Goal: Complete application form

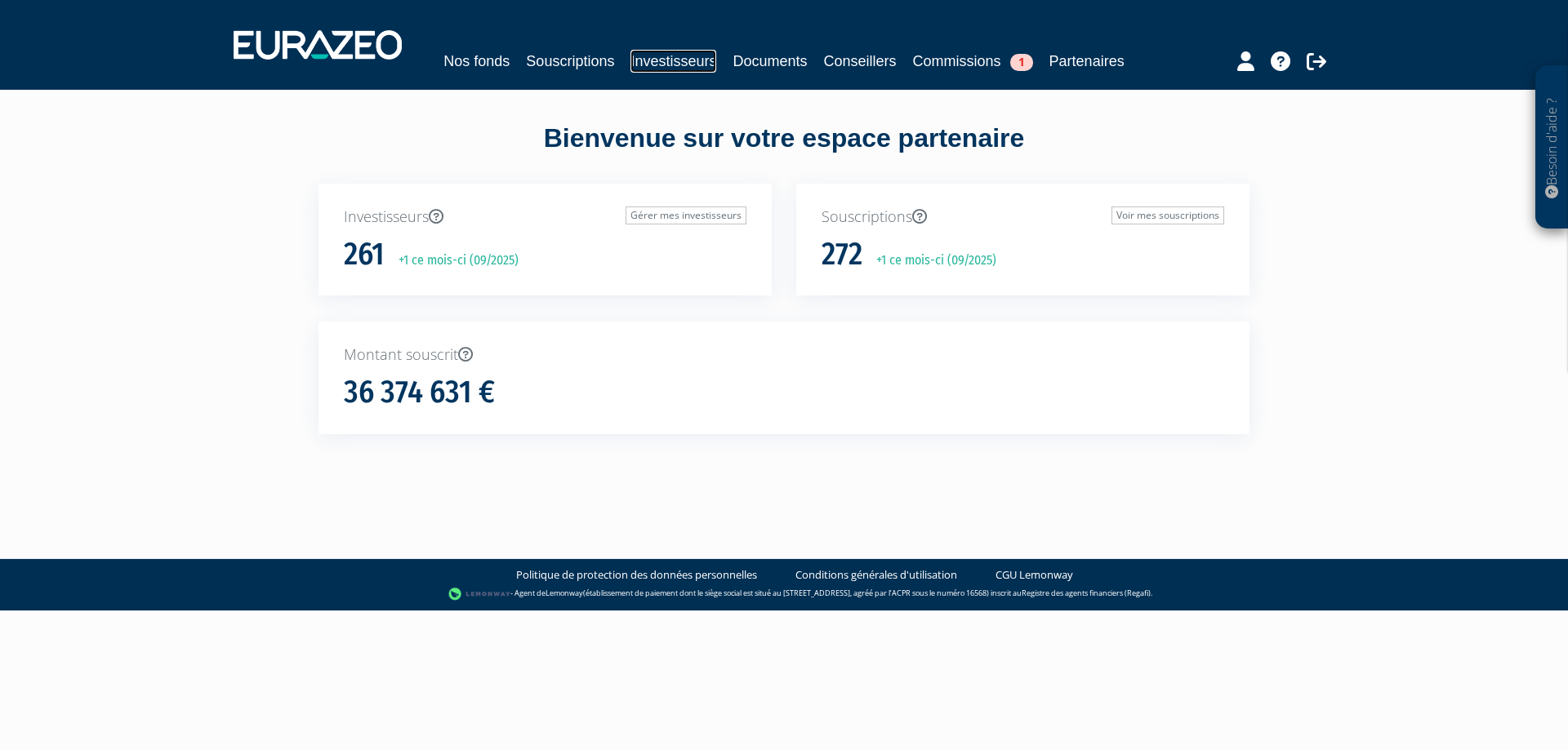
click at [673, 65] on link "Investisseurs" at bounding box center [673, 60] width 86 height 23
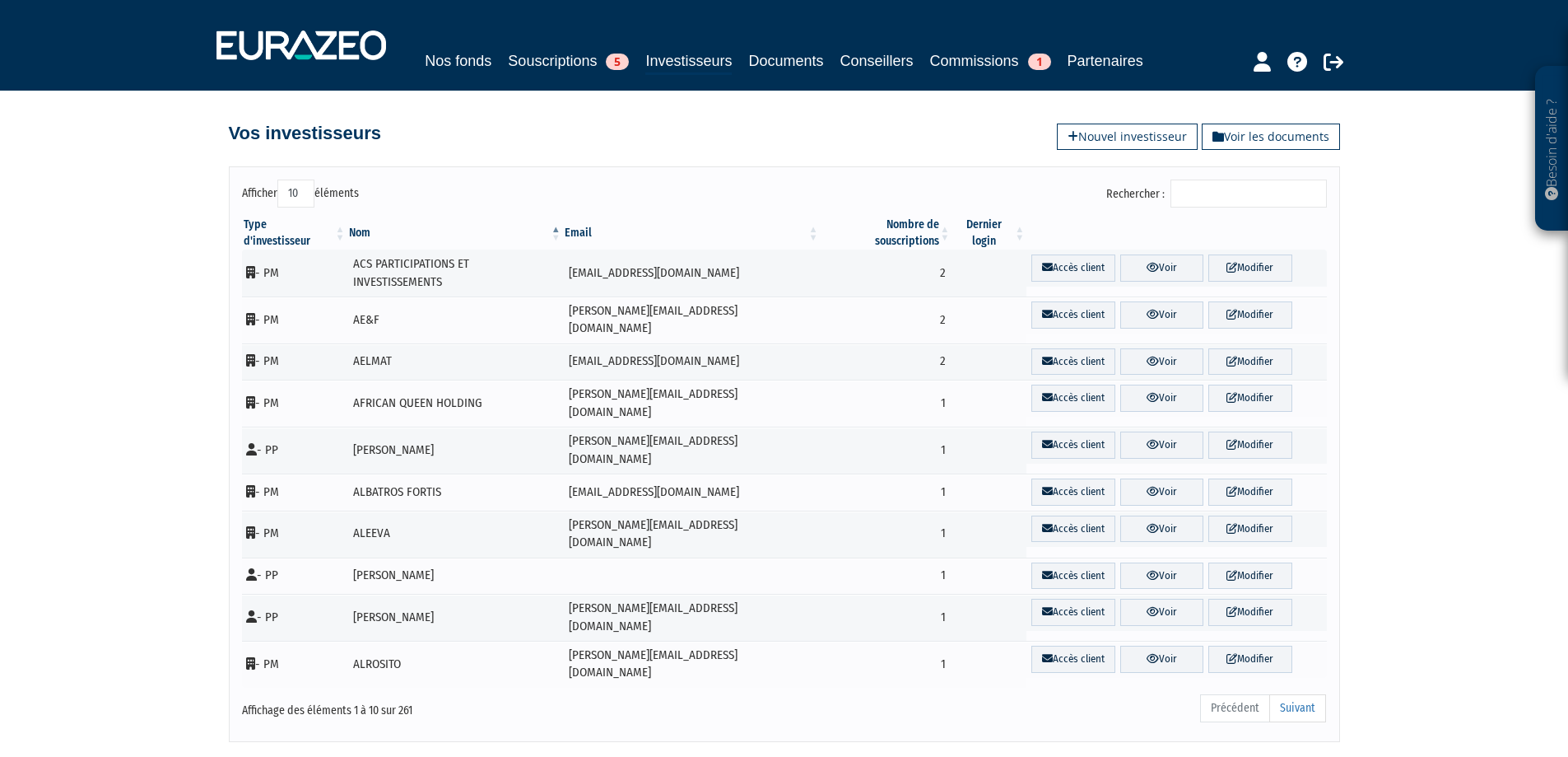
click at [1240, 185] on input "Rechercher :" at bounding box center [1248, 193] width 157 height 28
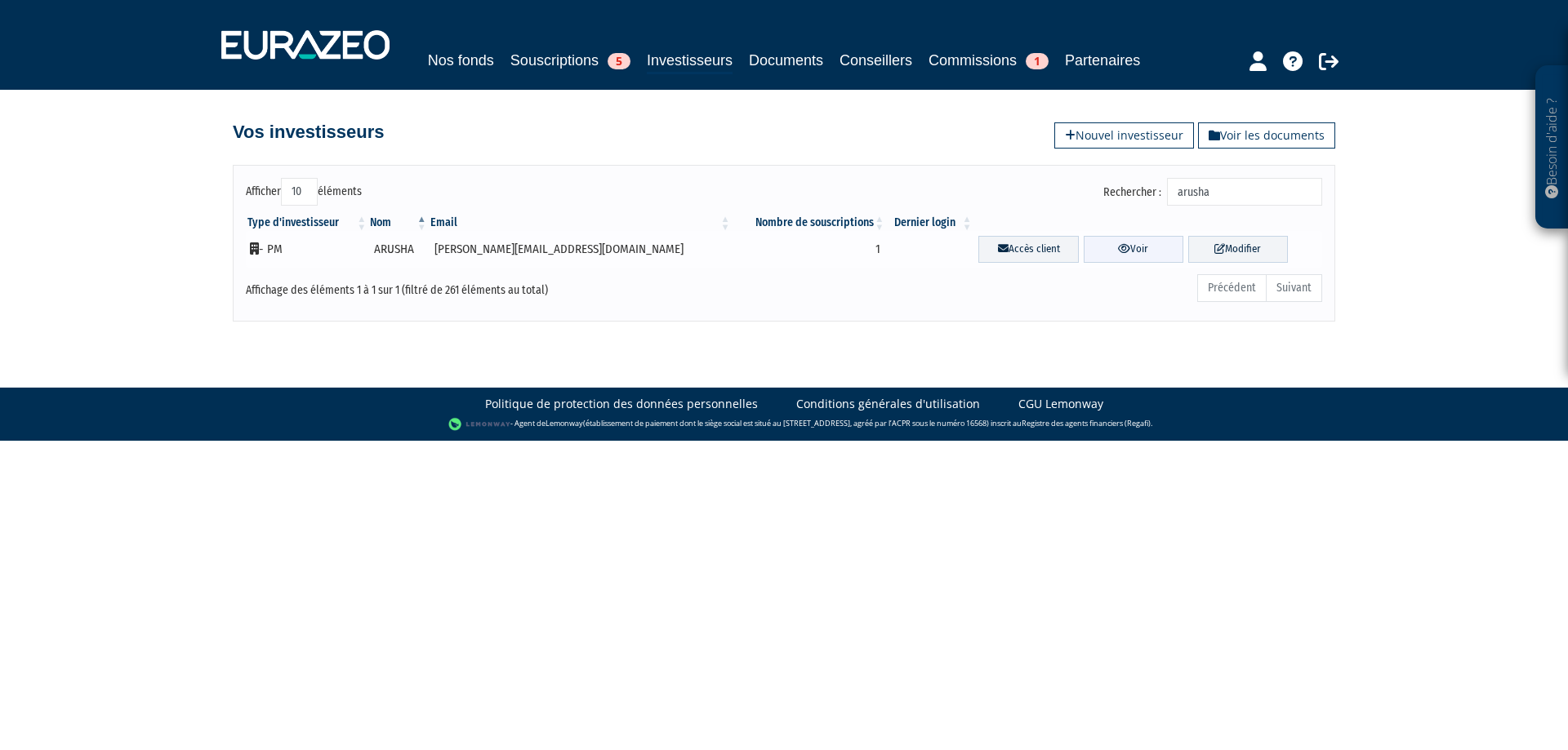
type input "arusha"
click at [1137, 251] on link "Voir" at bounding box center [1133, 249] width 100 height 27
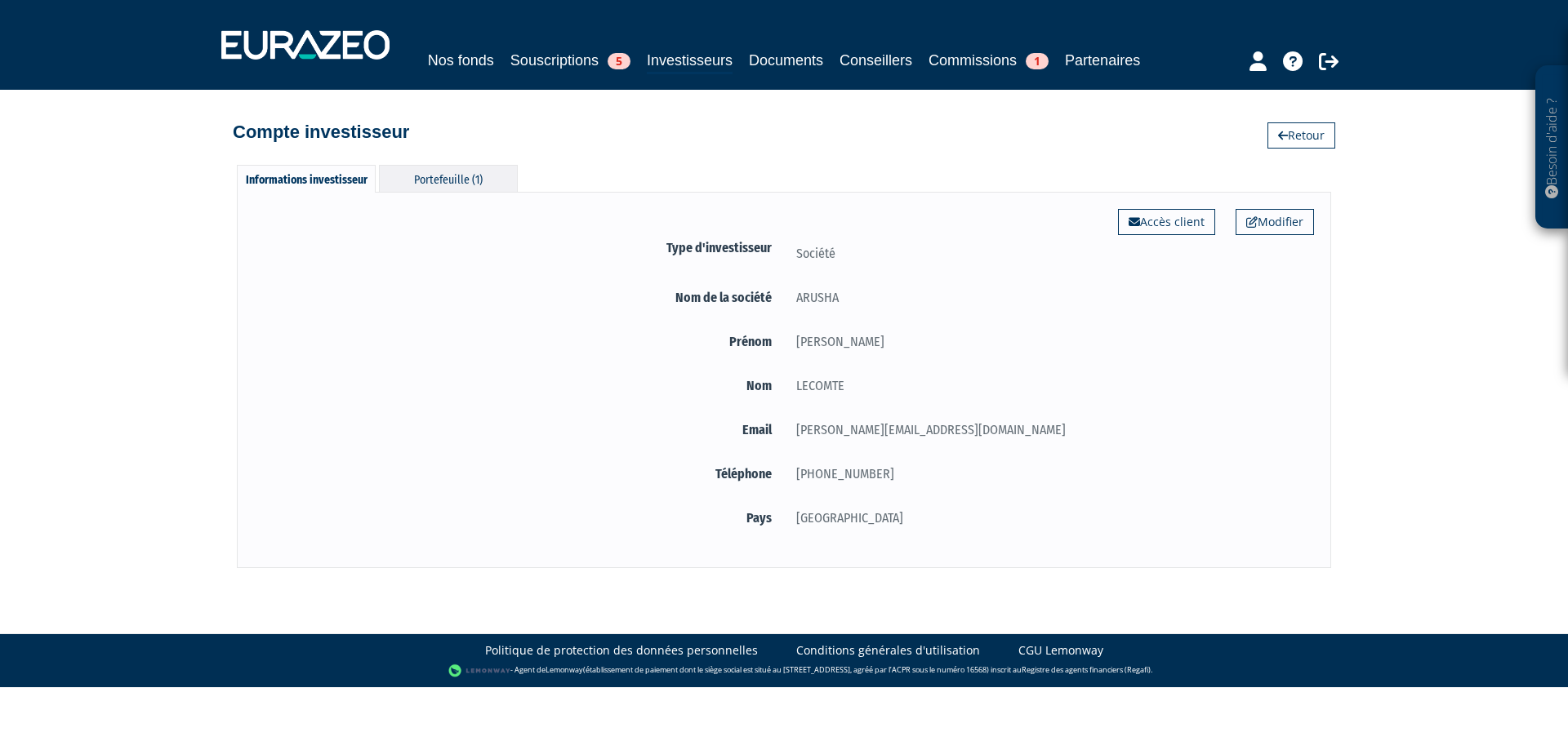
click at [465, 177] on div "Portefeuille (1)" at bounding box center [448, 178] width 138 height 27
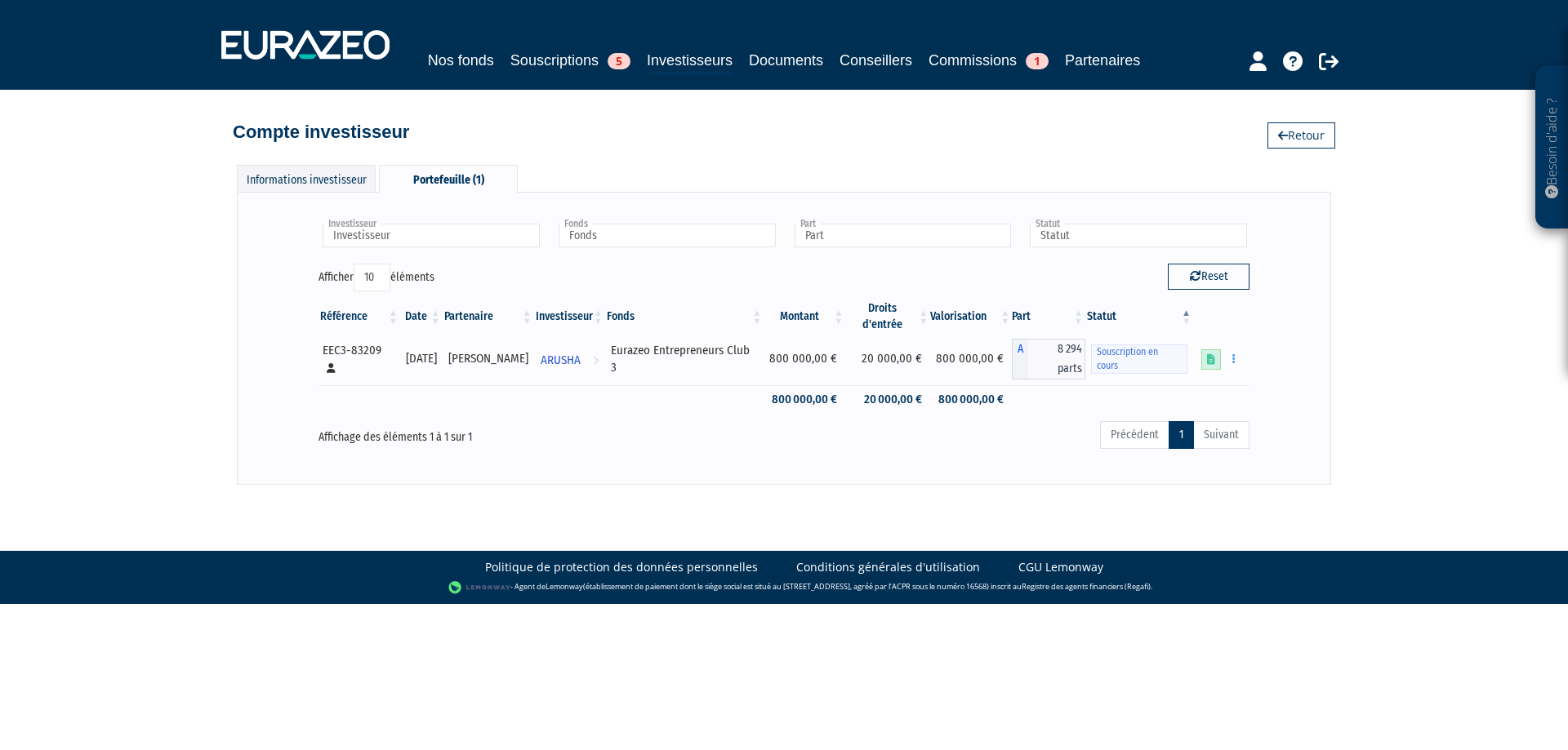
click at [1211, 354] on icon at bounding box center [1211, 359] width 8 height 11
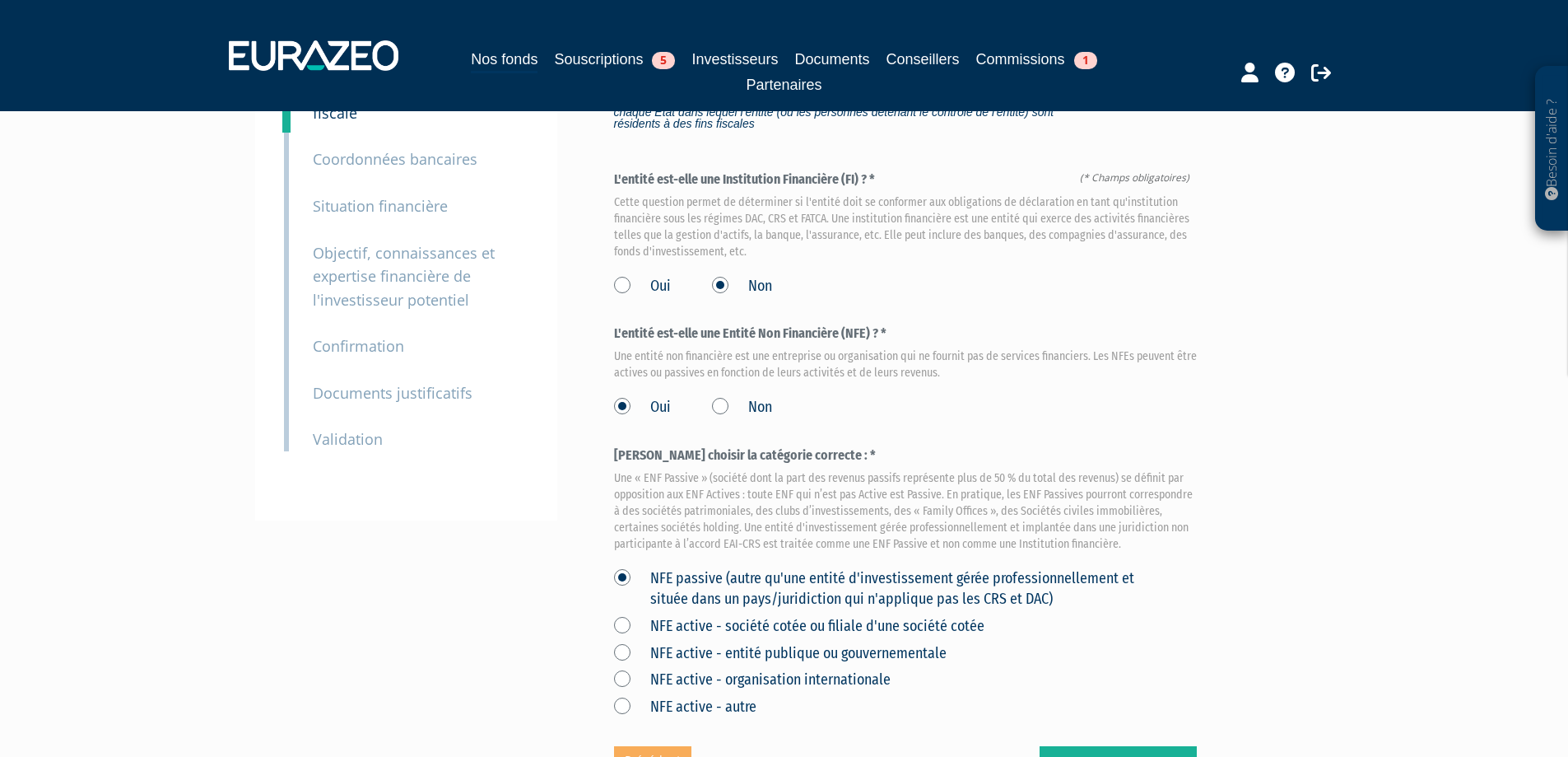
scroll to position [390, 0]
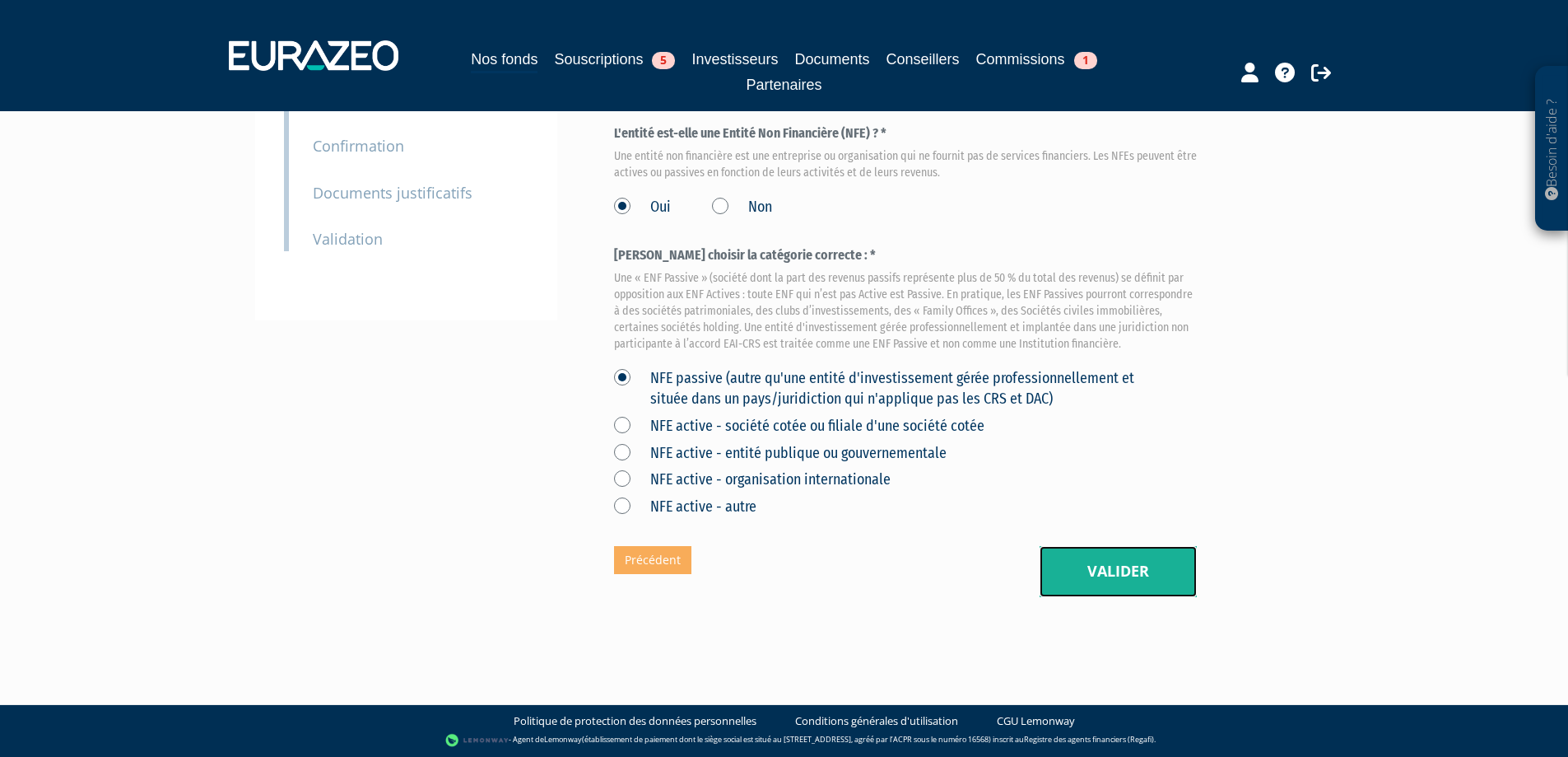
click at [1108, 576] on button "Valider" at bounding box center [1118, 571] width 157 height 51
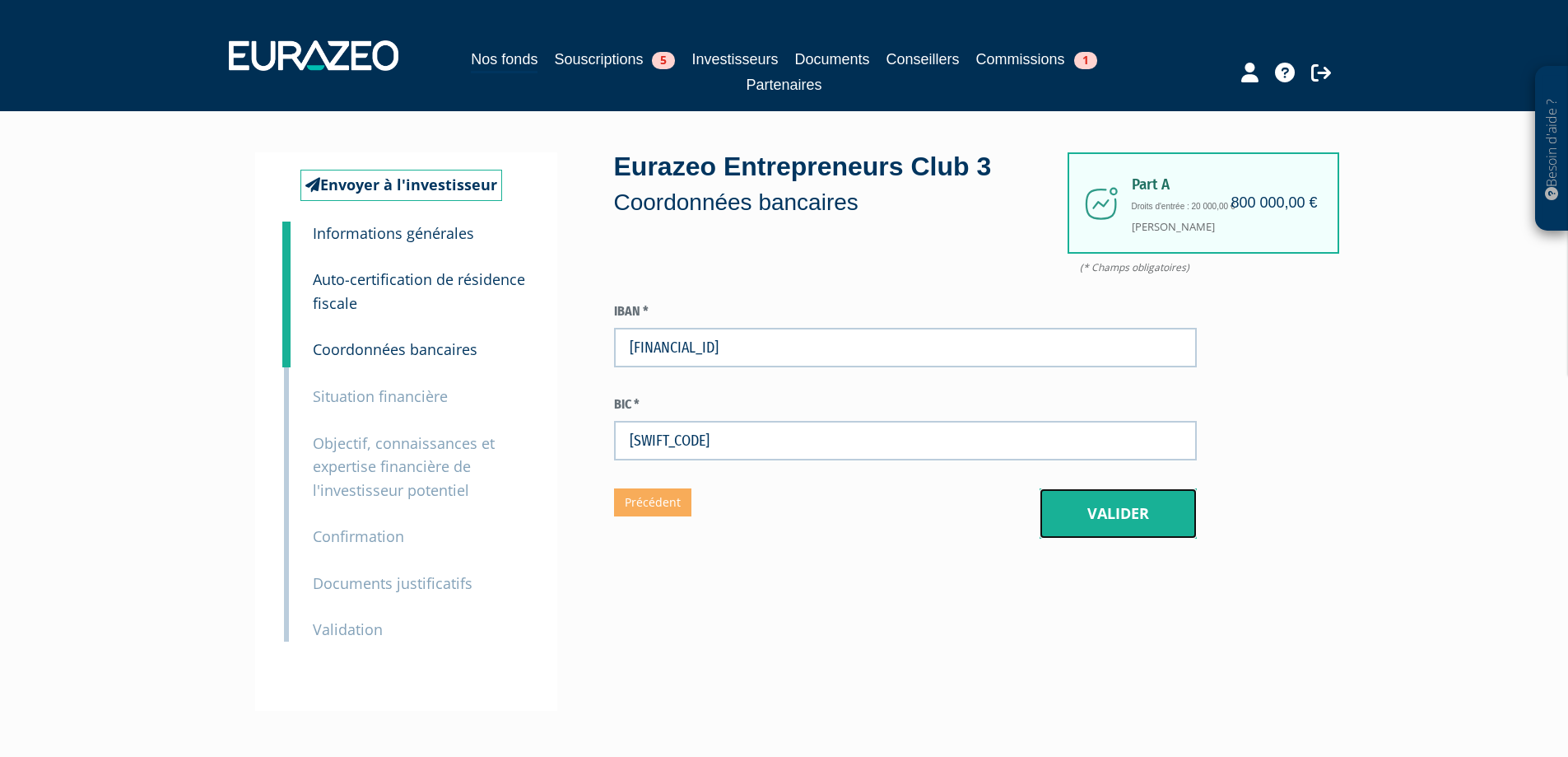
click at [1103, 518] on button "Valider" at bounding box center [1118, 514] width 157 height 51
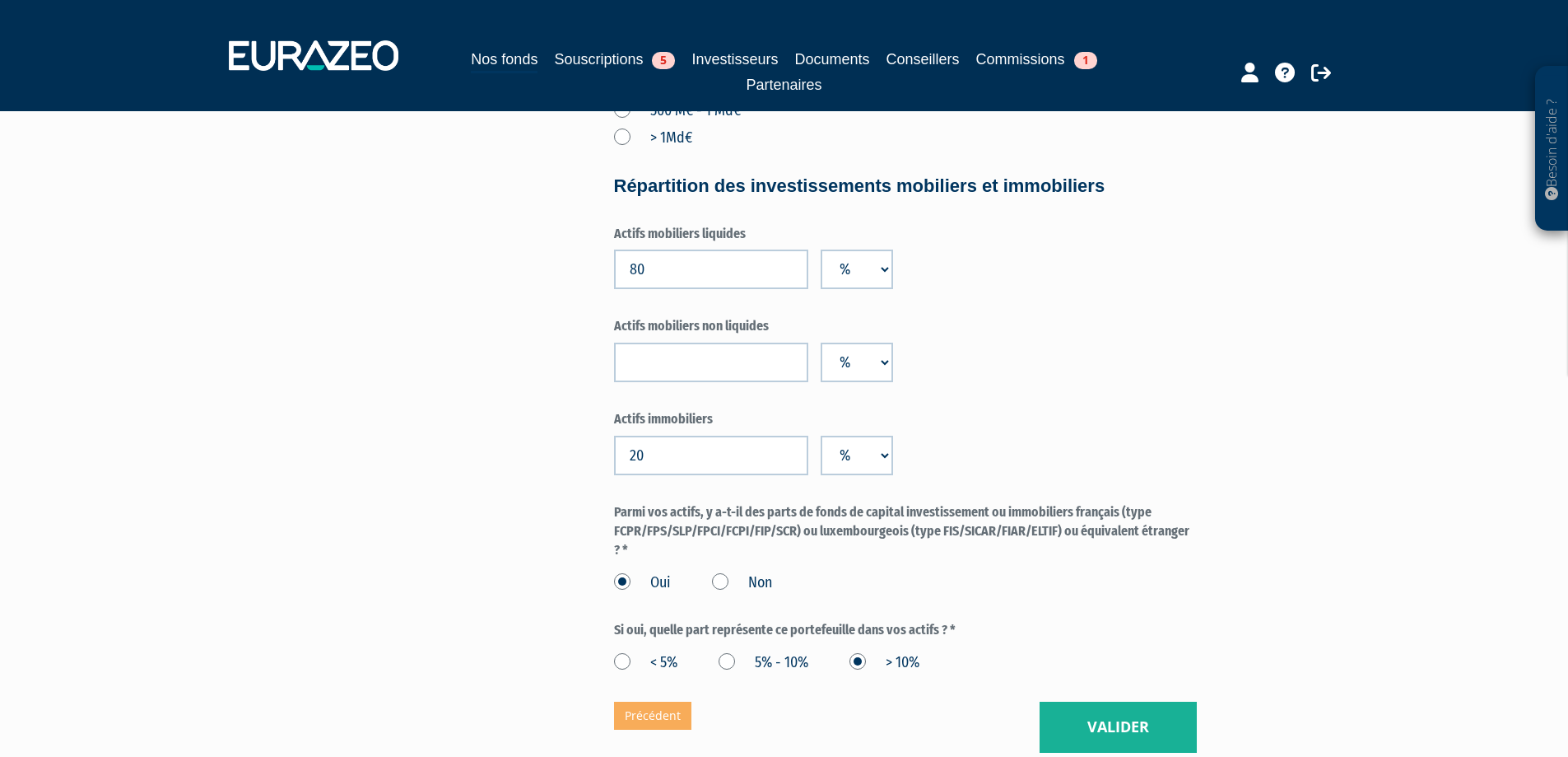
scroll to position [1280, 0]
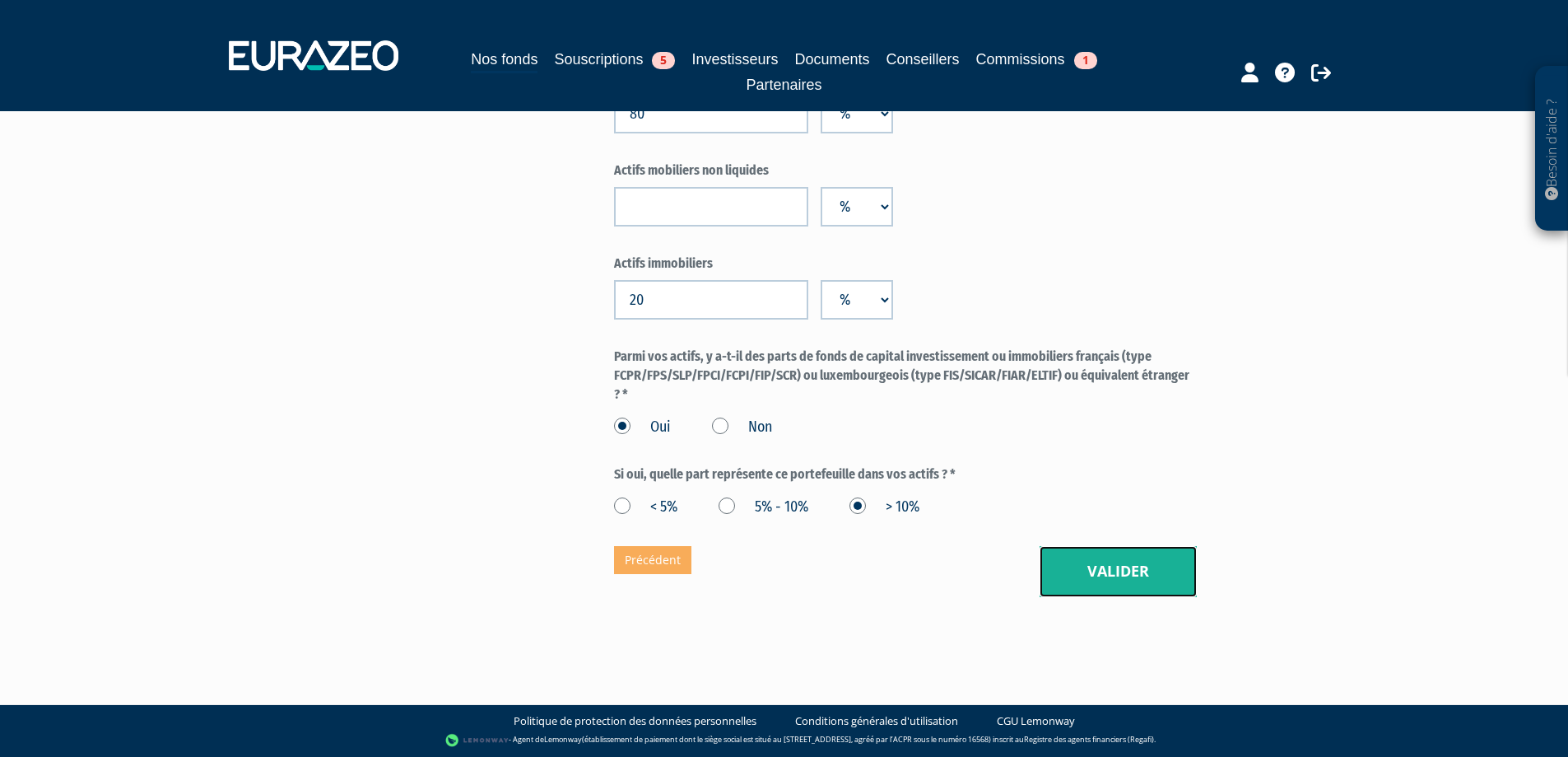
click at [1111, 551] on button "Valider" at bounding box center [1118, 571] width 157 height 51
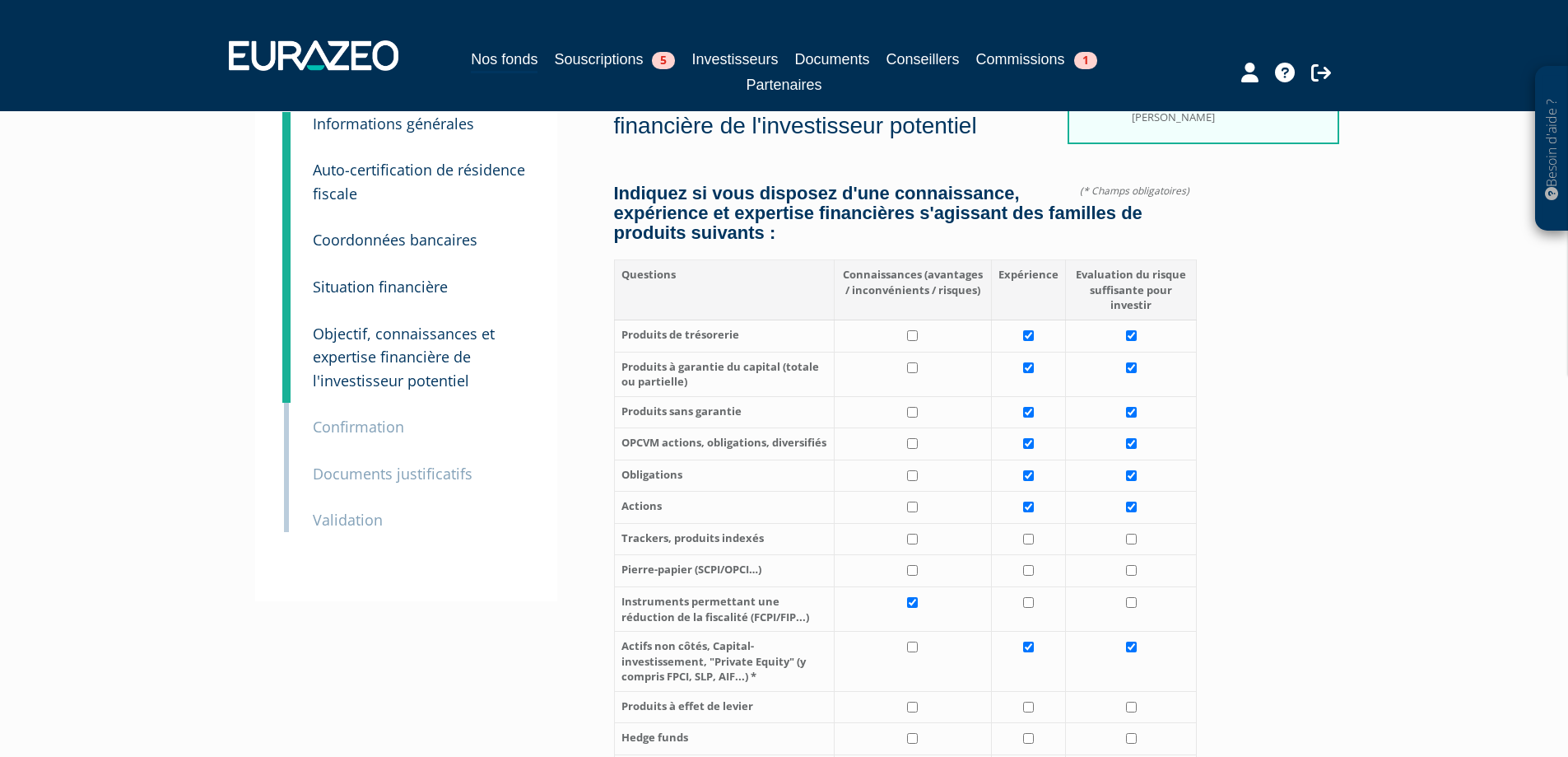
scroll to position [111, 0]
click at [910, 406] on input "checkbox" at bounding box center [912, 411] width 11 height 11
click at [914, 413] on input "checkbox" at bounding box center [912, 411] width 11 height 11
checkbox input "true"
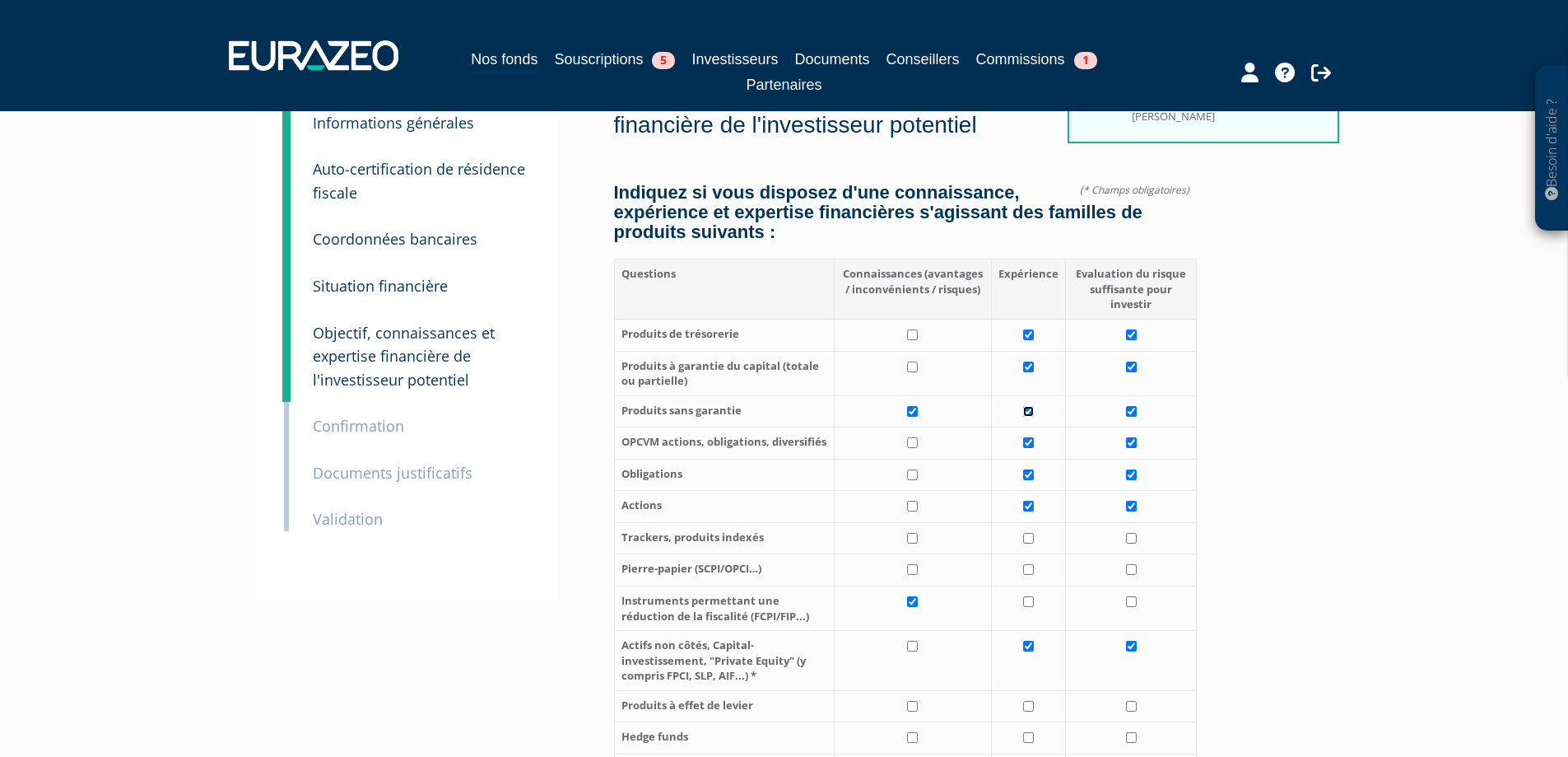
click at [1030, 412] on input "checkbox" at bounding box center [1029, 411] width 11 height 11
checkbox input "false"
click at [1131, 411] on input "checkbox" at bounding box center [1131, 411] width 11 height 11
checkbox input "false"
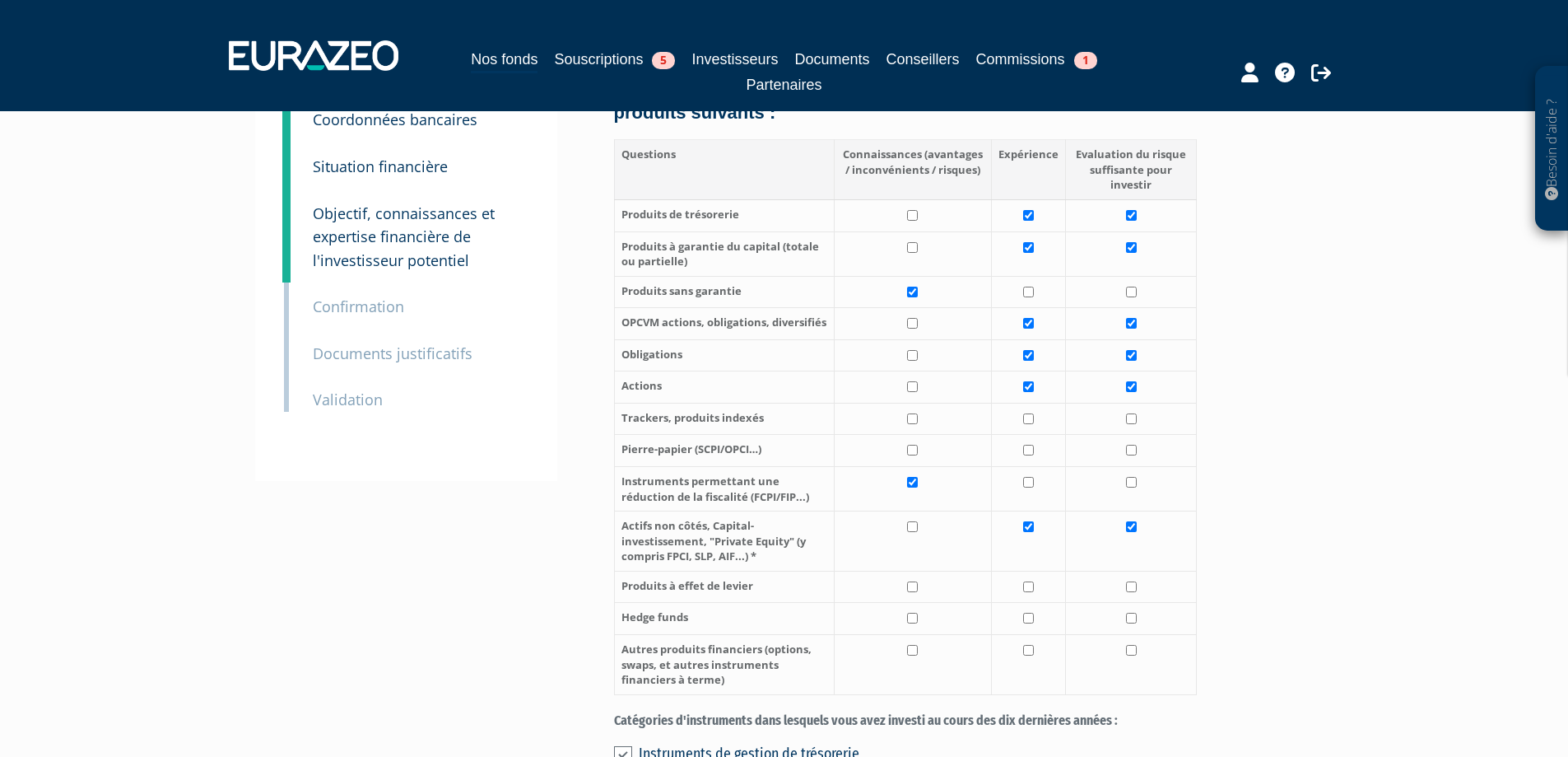
scroll to position [230, 0]
click at [1028, 291] on input "checkbox" at bounding box center [1029, 291] width 11 height 11
checkbox input "true"
click at [1132, 291] on input "checkbox" at bounding box center [1131, 291] width 11 height 11
checkbox input "true"
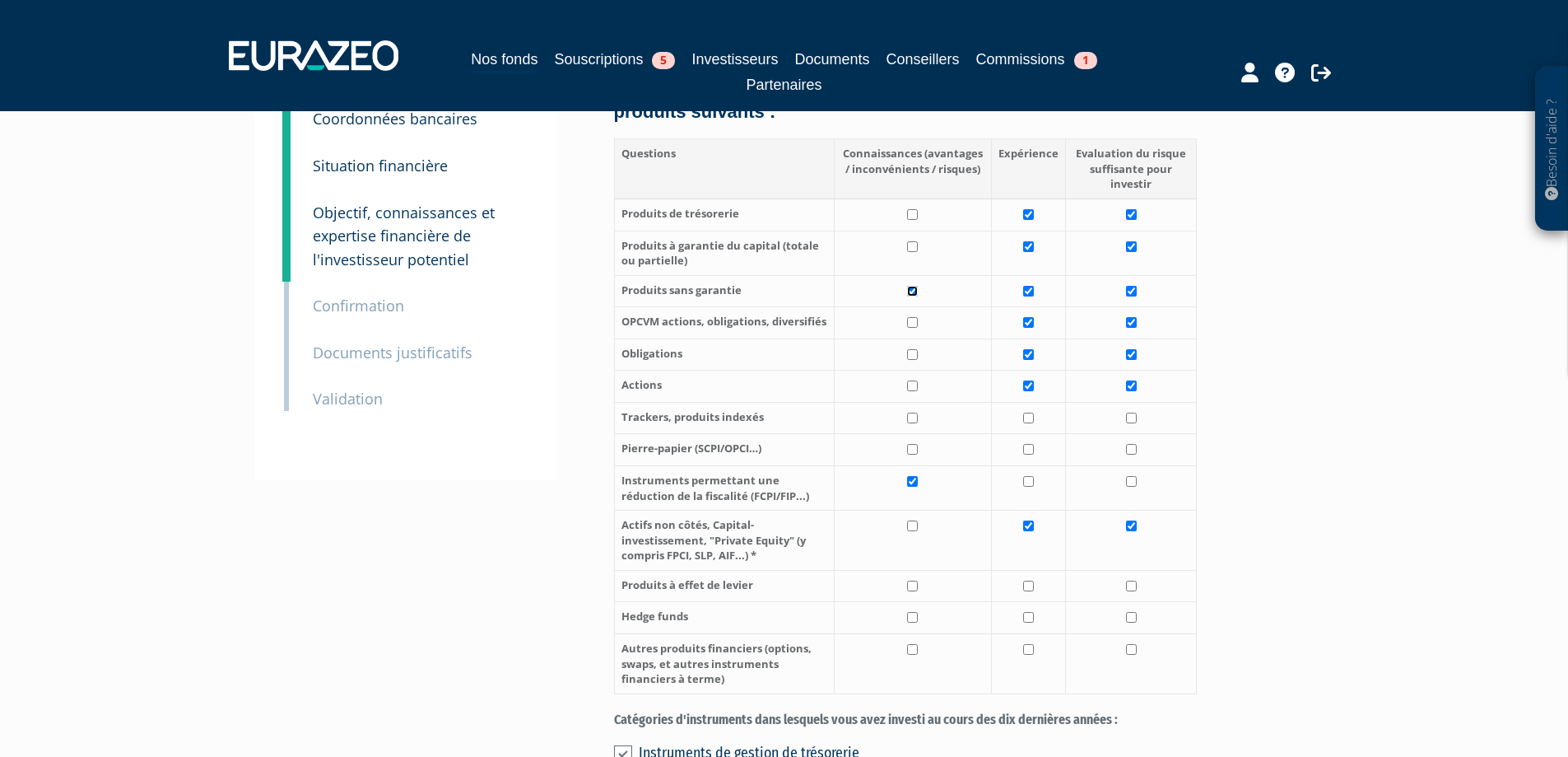
click at [912, 292] on input "checkbox" at bounding box center [912, 291] width 11 height 11
checkbox input "false"
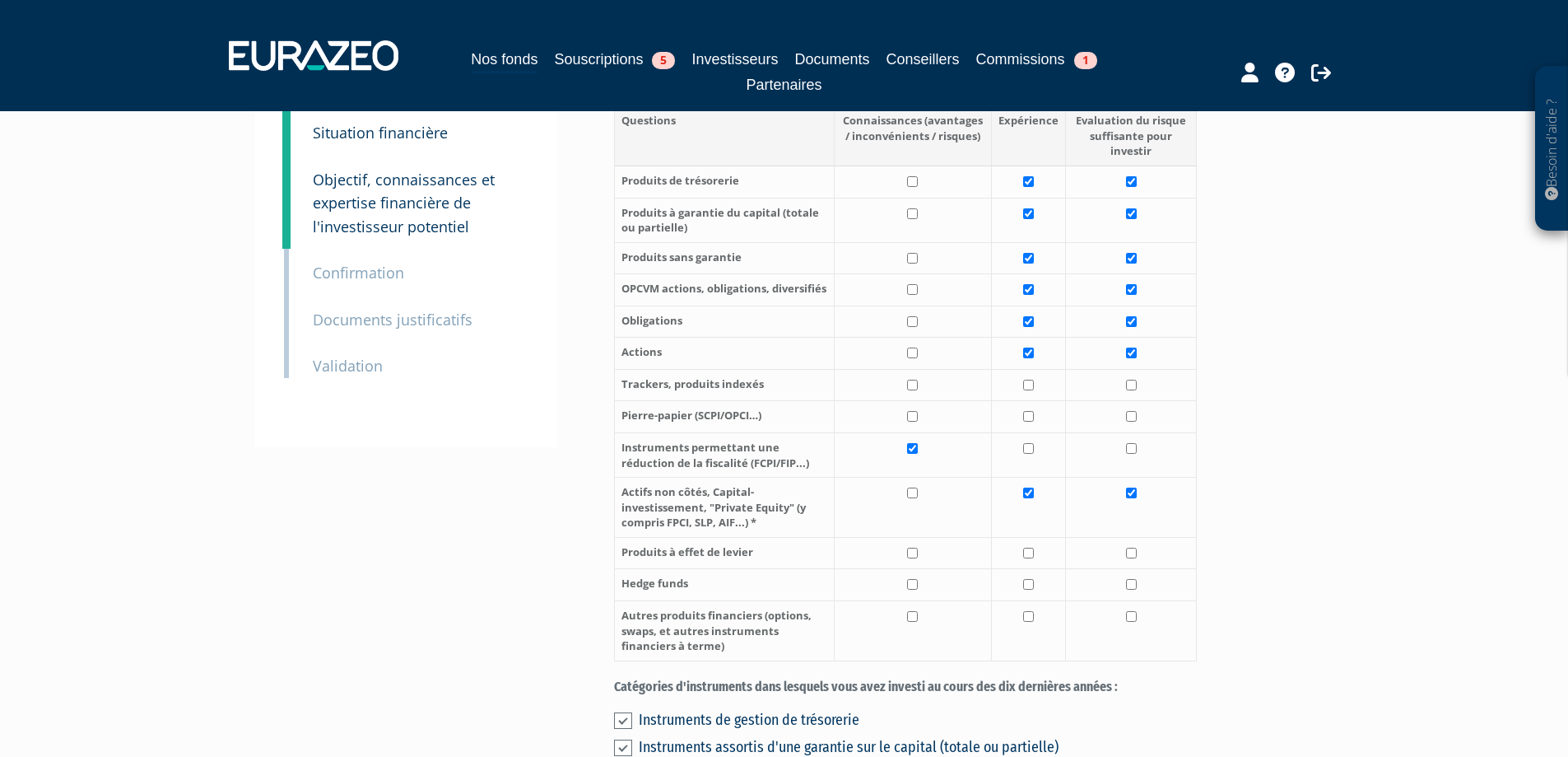
scroll to position [264, 0]
click at [913, 447] on input "checkbox" at bounding box center [912, 448] width 11 height 11
checkbox input "false"
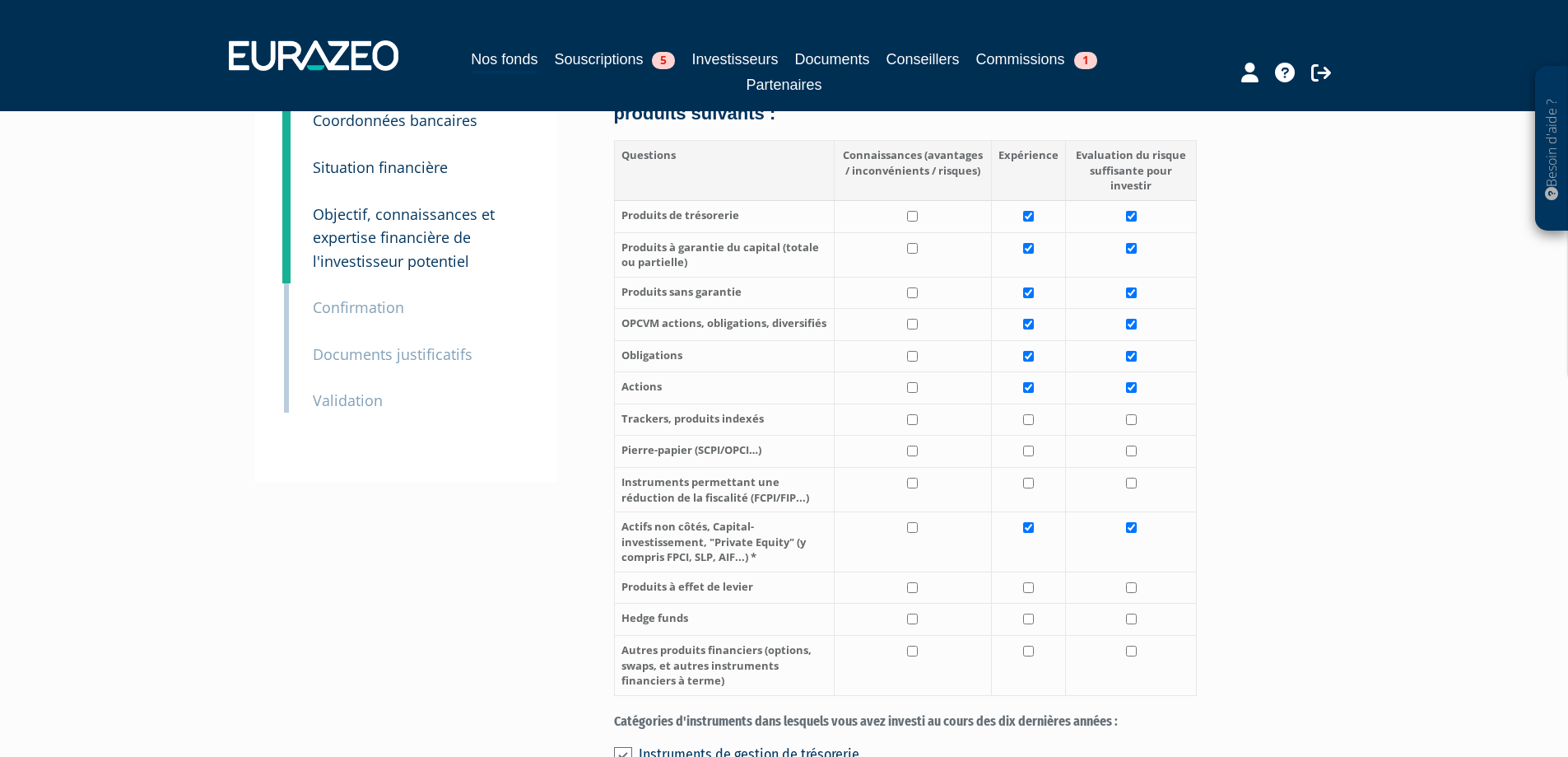
scroll to position [227, 0]
click at [1034, 533] on input "checkbox" at bounding box center [1029, 529] width 11 height 11
checkbox input "false"
click at [1128, 532] on input "checkbox" at bounding box center [1131, 529] width 11 height 11
checkbox input "false"
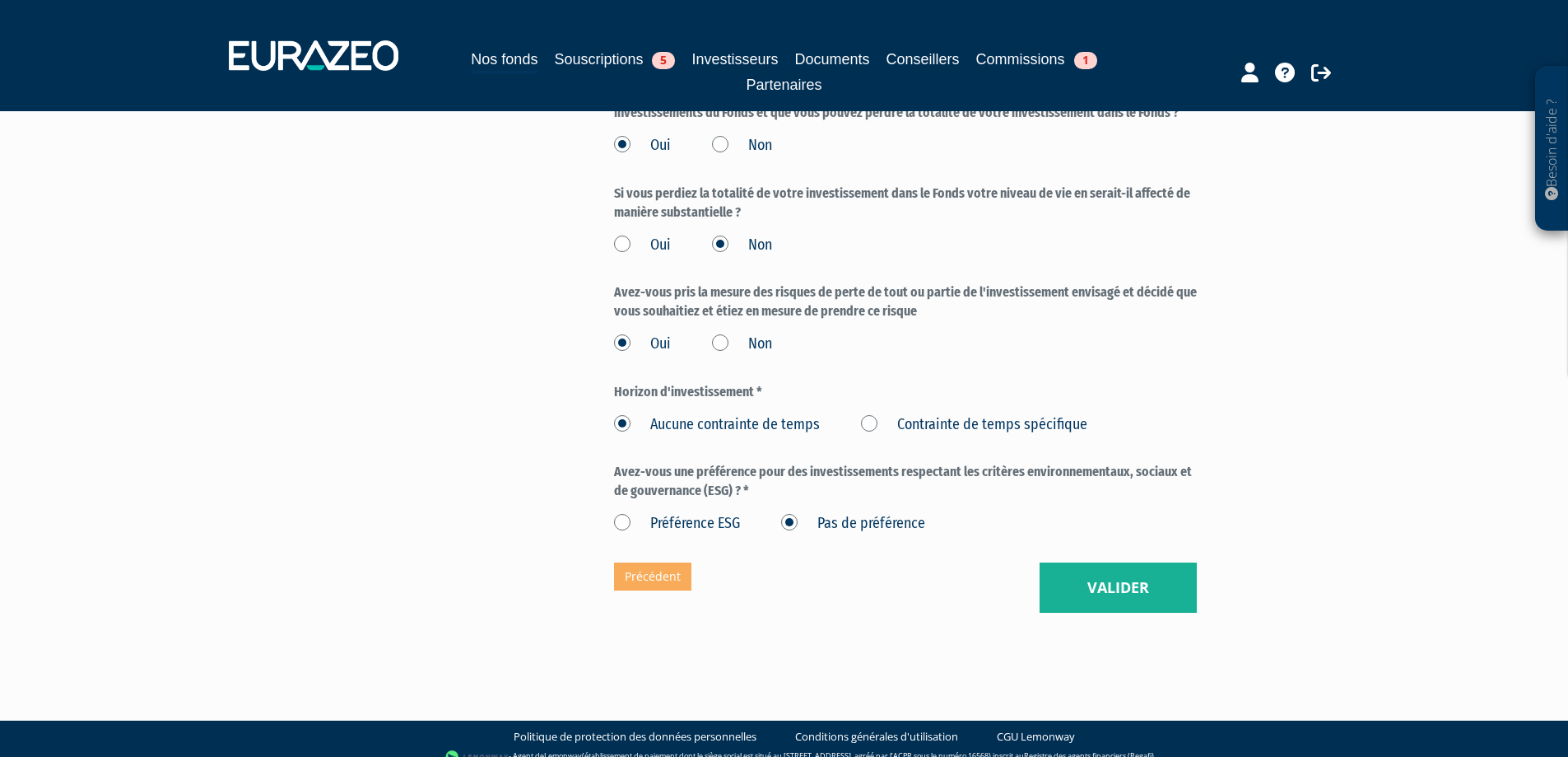
scroll to position [2032, 0]
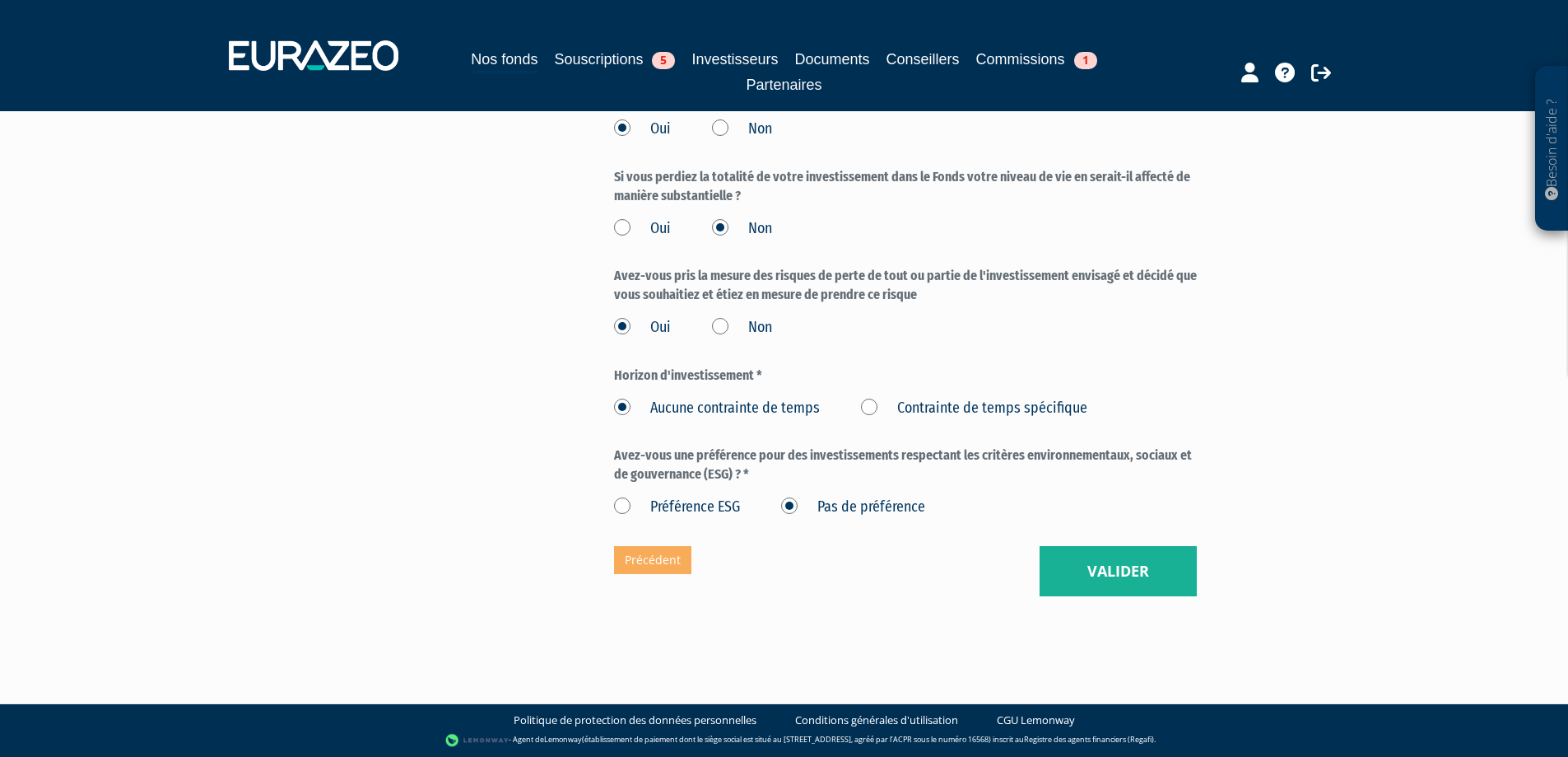
click at [874, 406] on label "Contrainte de temps spécifique" at bounding box center [974, 408] width 226 height 21
click at [0, 0] on spécifique "Contrainte de temps spécifique" at bounding box center [0, 0] width 0 height 0
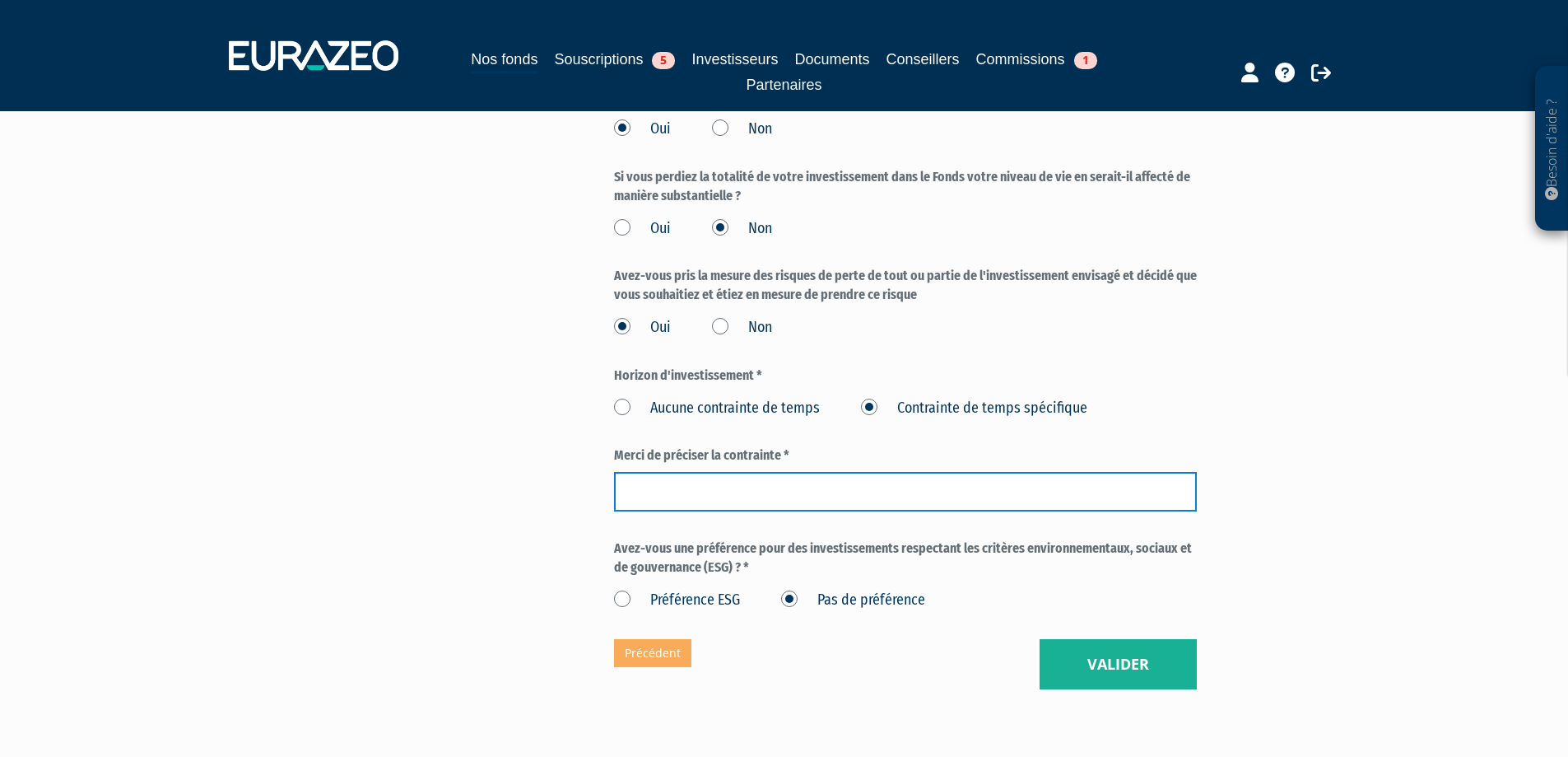
click at [750, 486] on input "text" at bounding box center [905, 492] width 583 height 40
type input "10 ans"
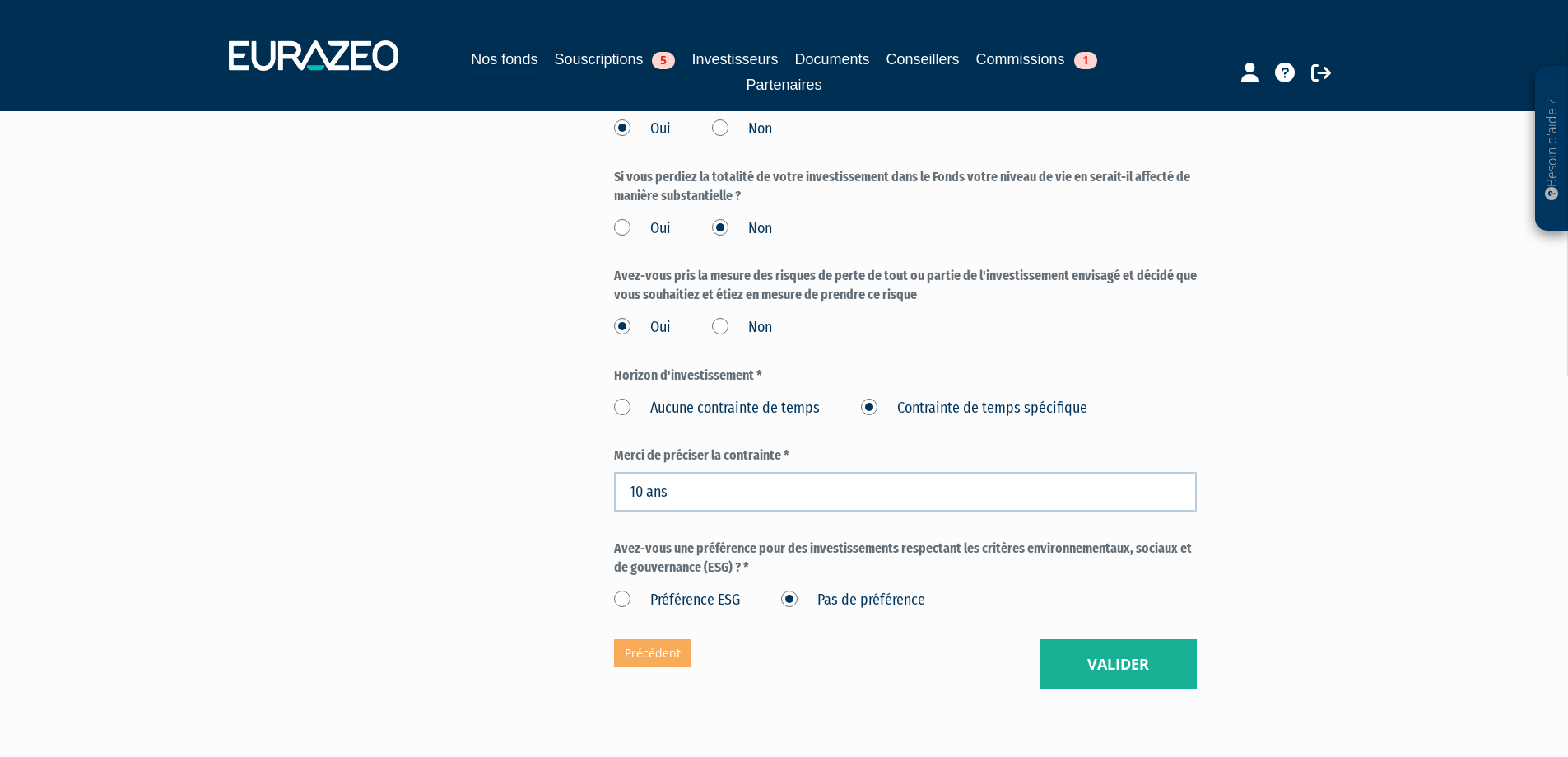
drag, startPoint x: 1120, startPoint y: 435, endPoint x: 1057, endPoint y: 381, distance: 83.0
click at [1057, 381] on label "Horizon d'investissement *" at bounding box center [905, 376] width 583 height 19
click at [1104, 664] on button "Valider" at bounding box center [1118, 664] width 157 height 51
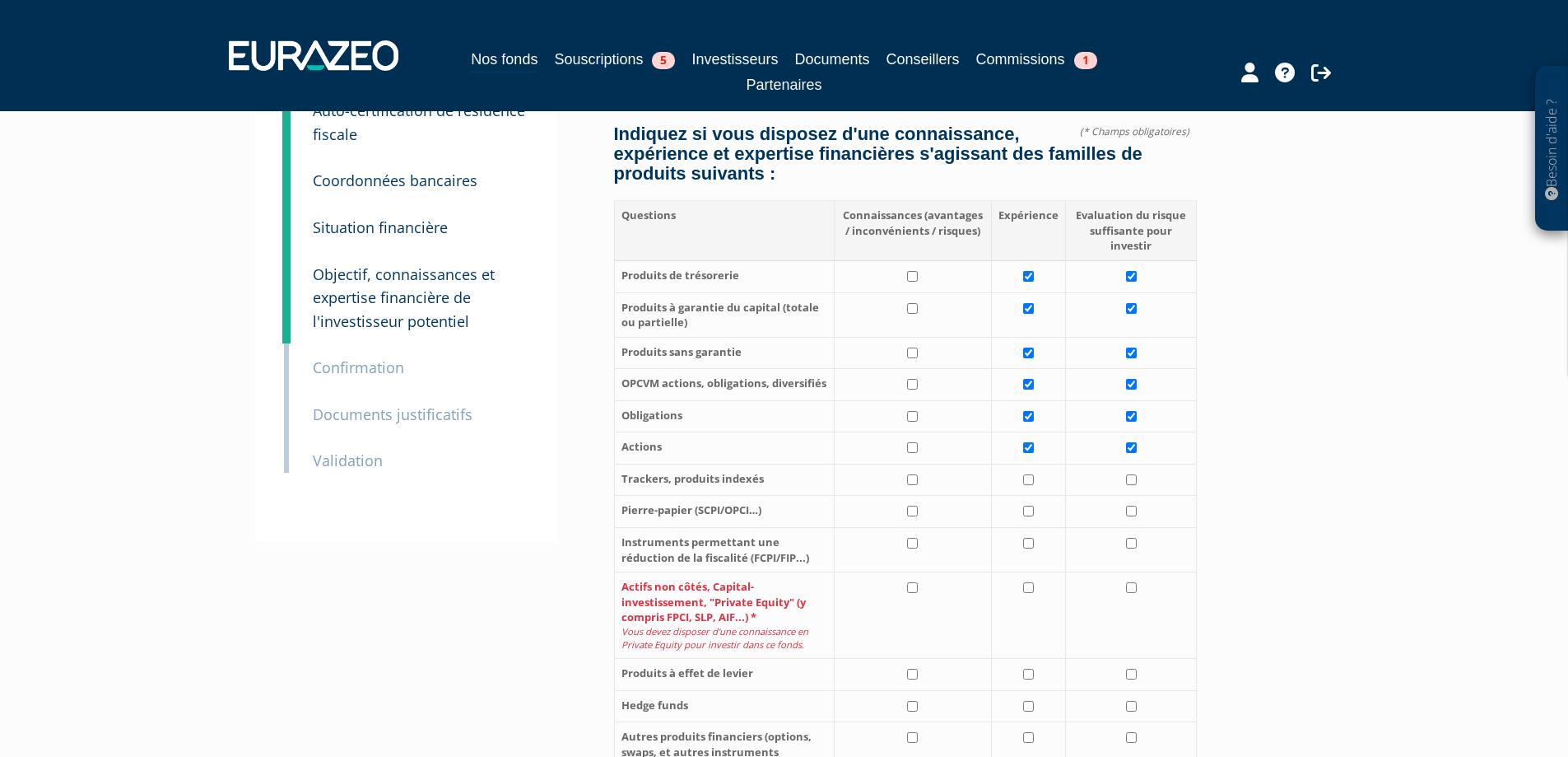
scroll to position [170, 0]
drag, startPoint x: 663, startPoint y: 595, endPoint x: 712, endPoint y: 611, distance: 51.5
click at [712, 611] on th "Actifs non côtés, Capital-investissement, "Private Equity" (y compris FPCI, SLP…" at bounding box center [724, 614] width 220 height 87
click at [917, 587] on input "checkbox" at bounding box center [912, 586] width 11 height 11
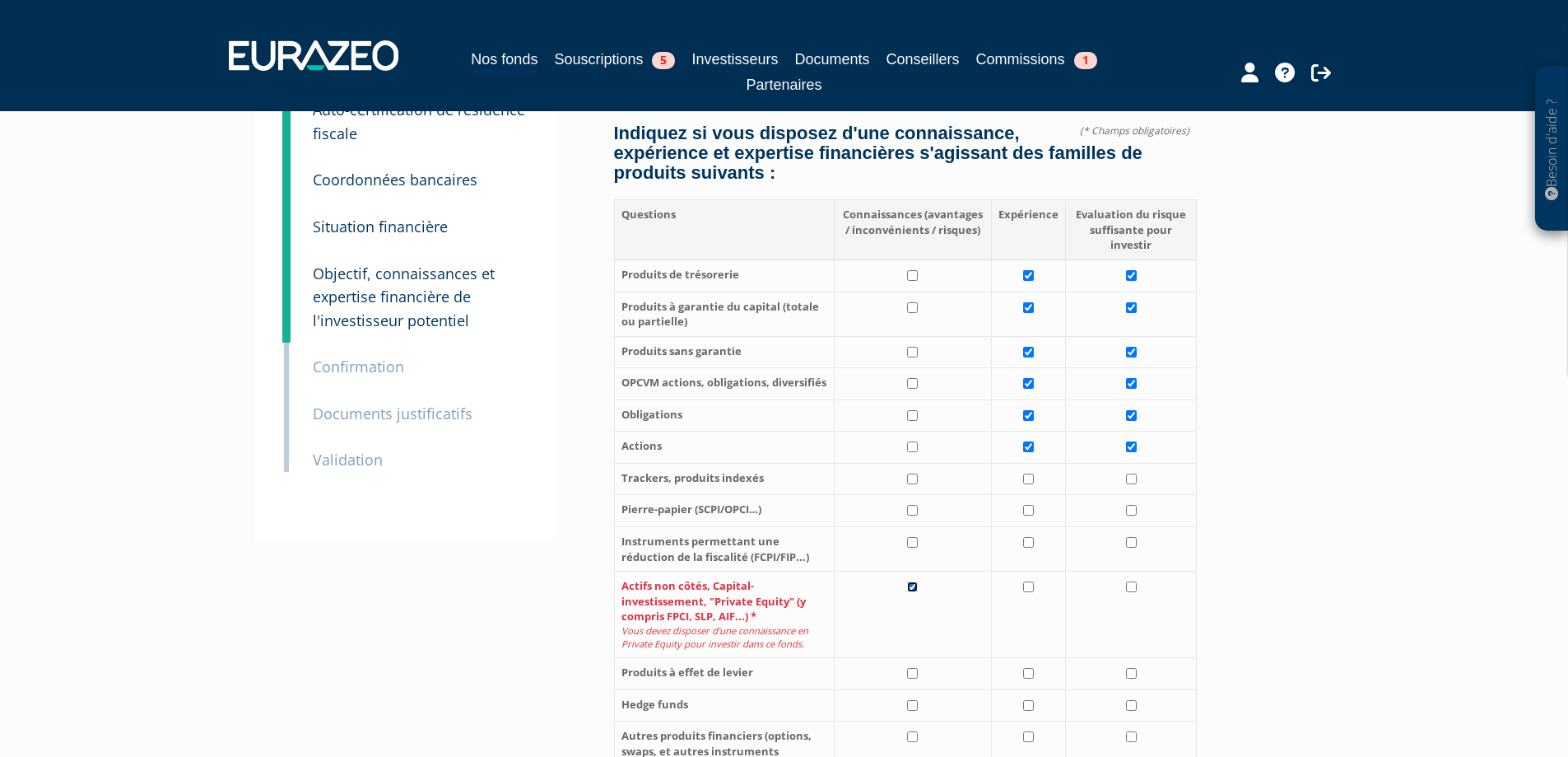
checkbox input "true"
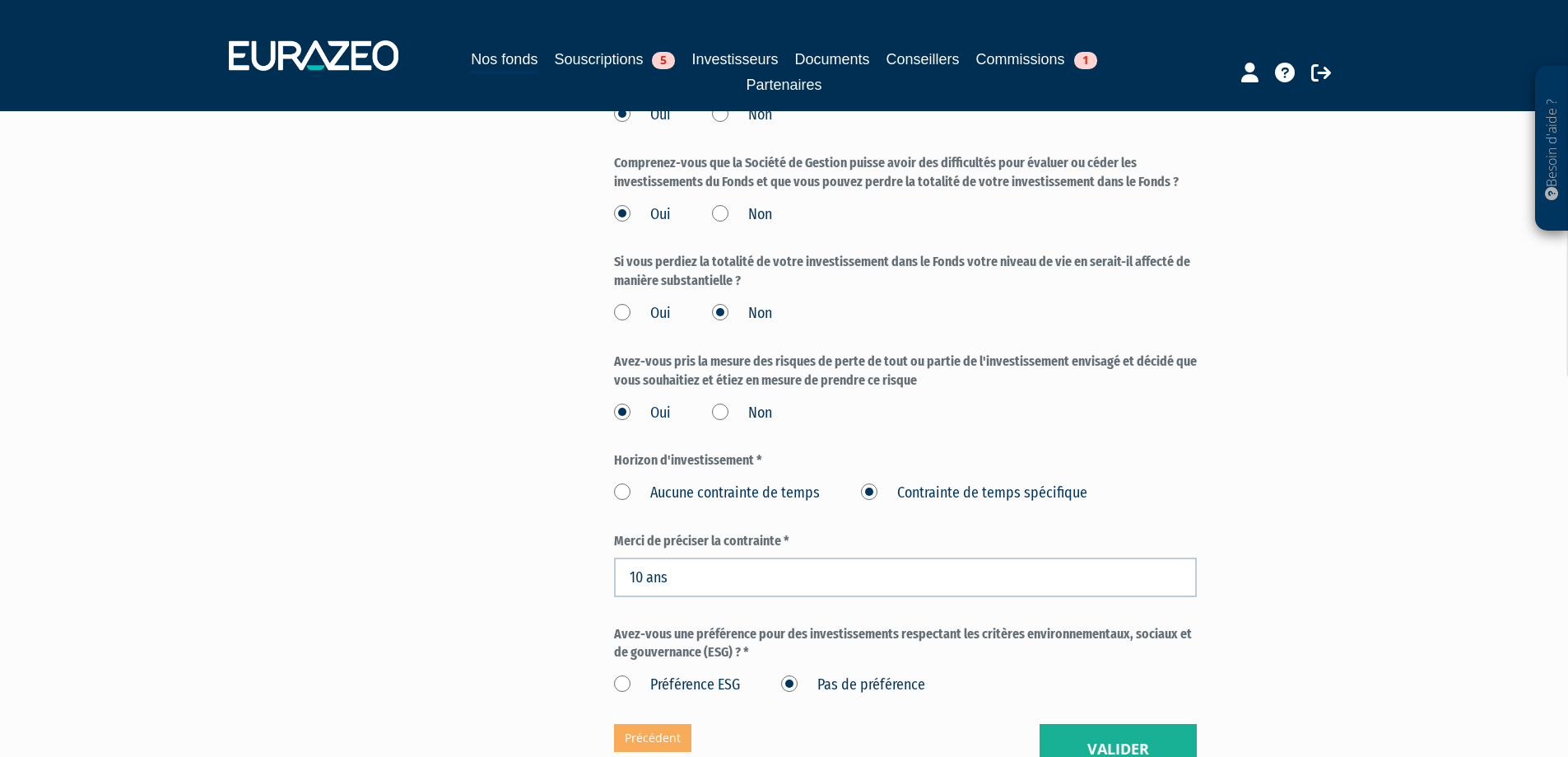
scroll to position [2164, 0]
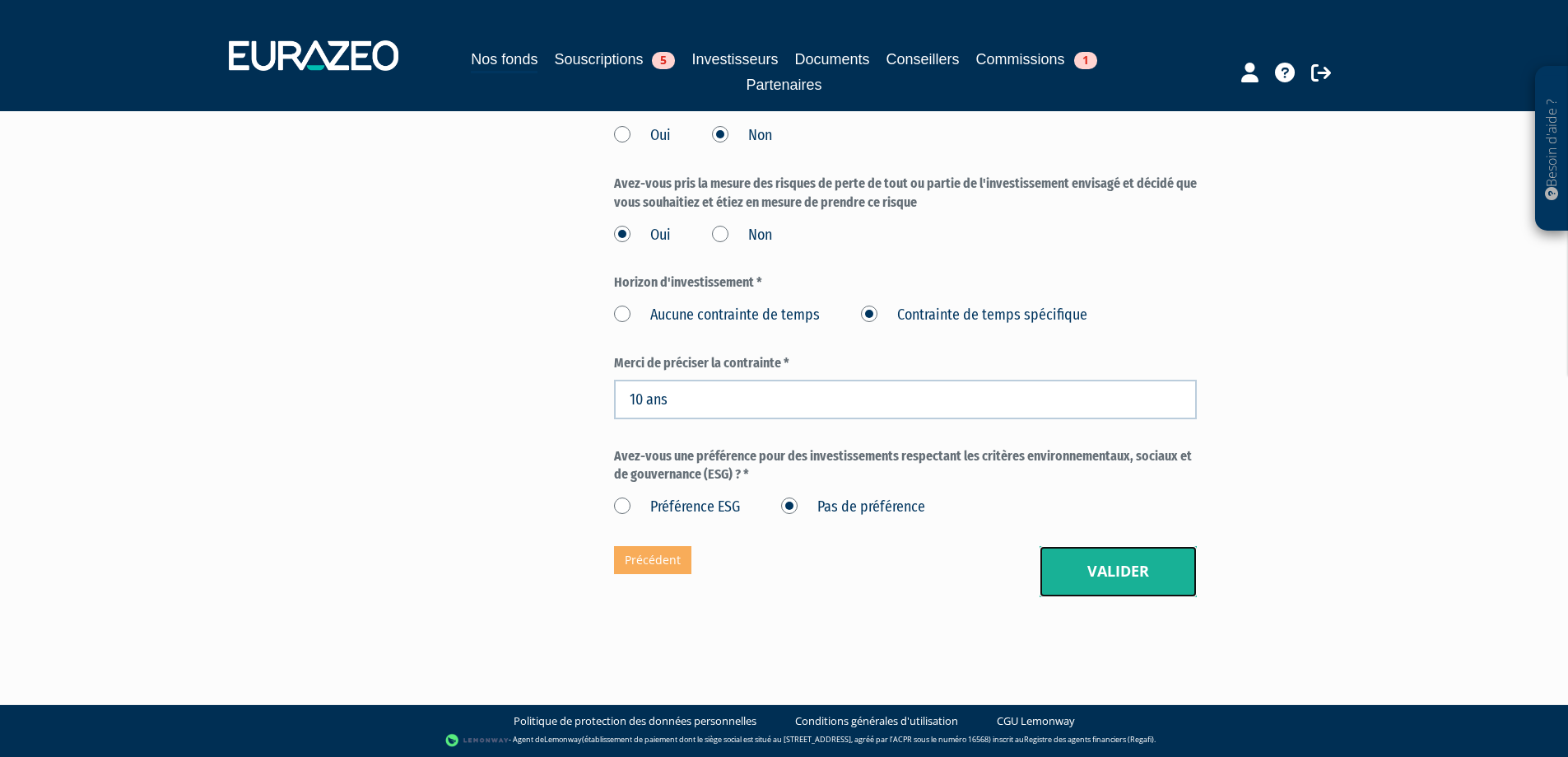
click at [1135, 569] on button "Valider" at bounding box center [1118, 571] width 157 height 51
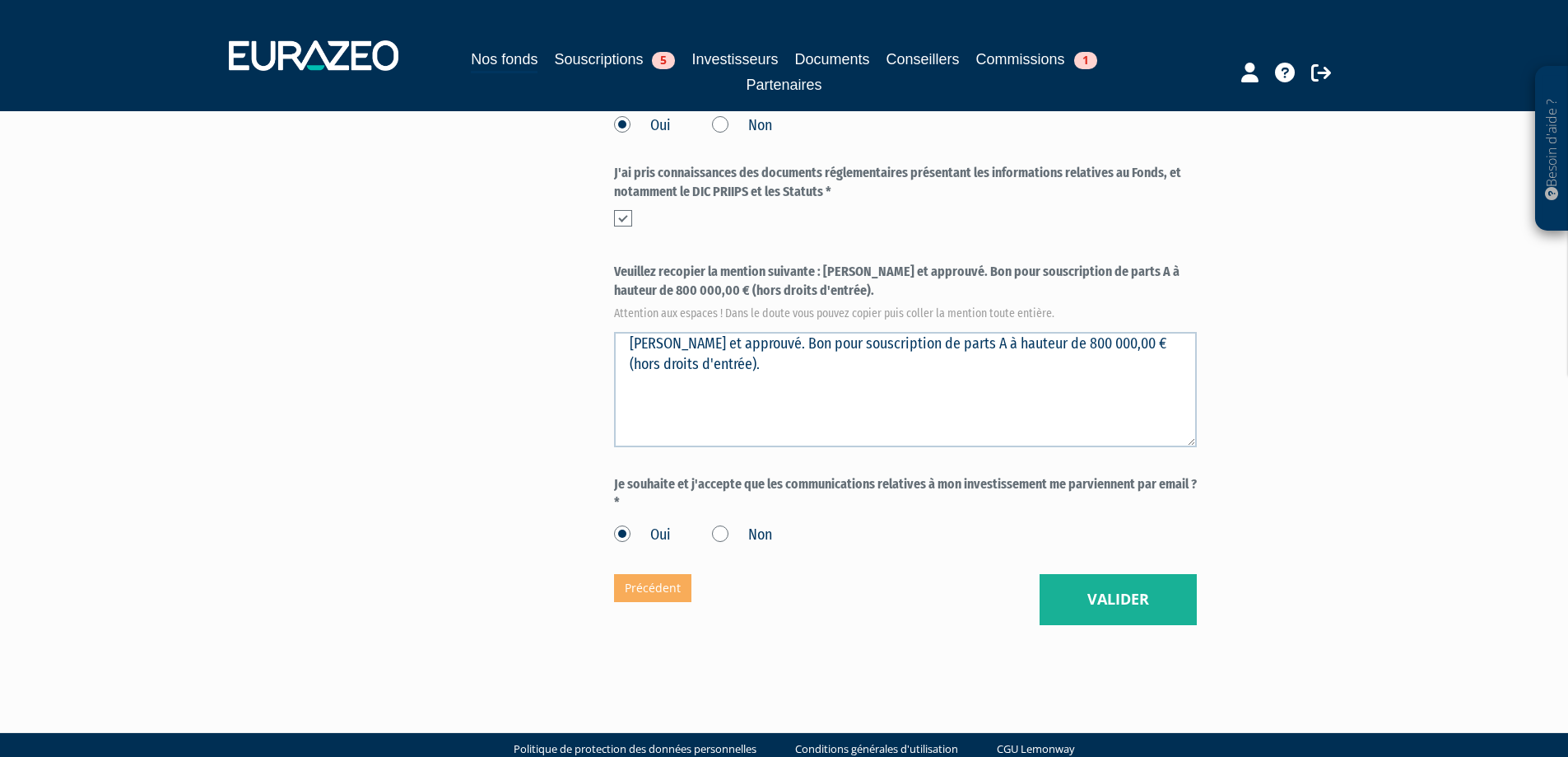
scroll to position [715, 0]
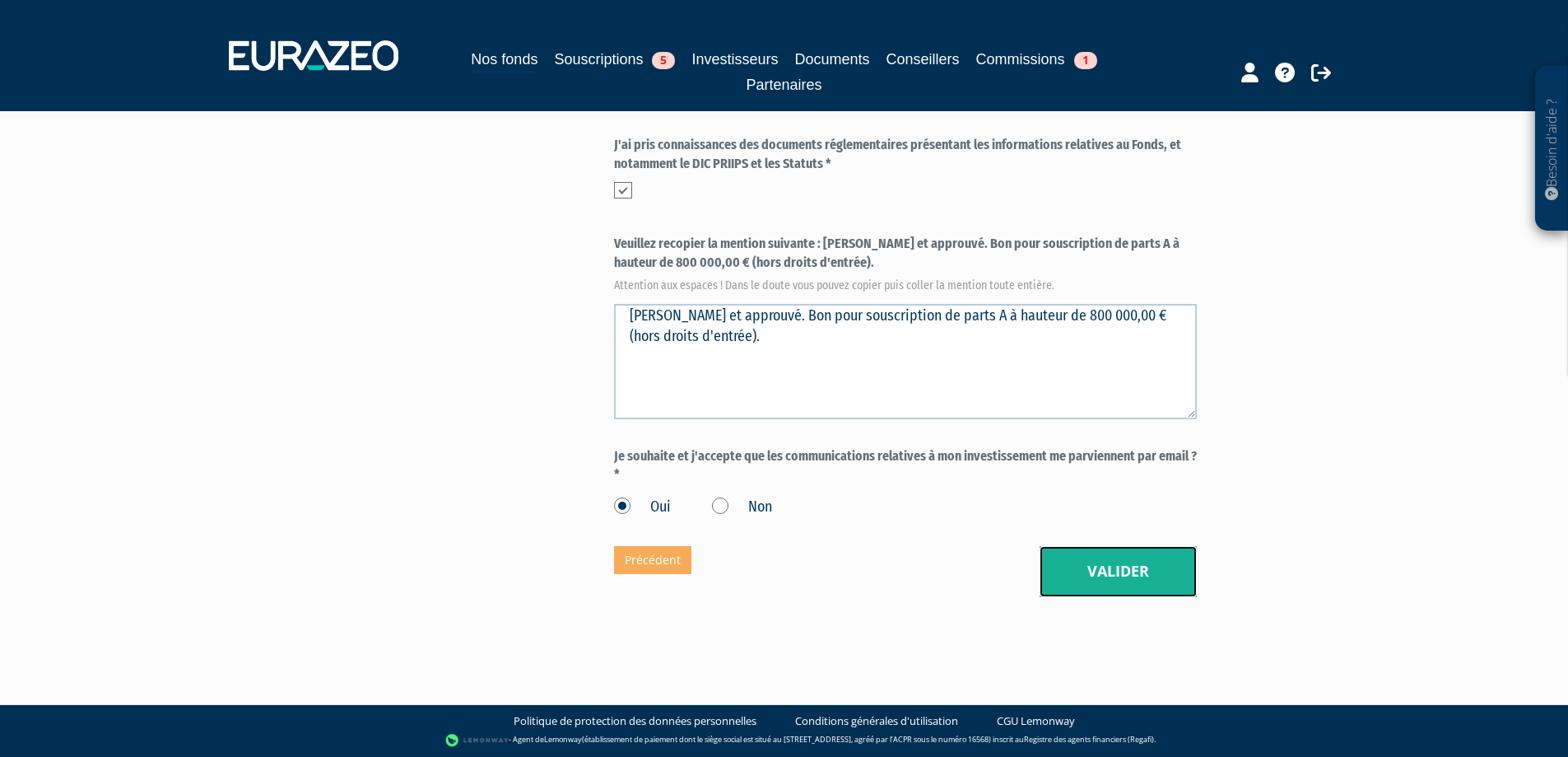
click at [1097, 574] on button "Valider" at bounding box center [1118, 571] width 157 height 51
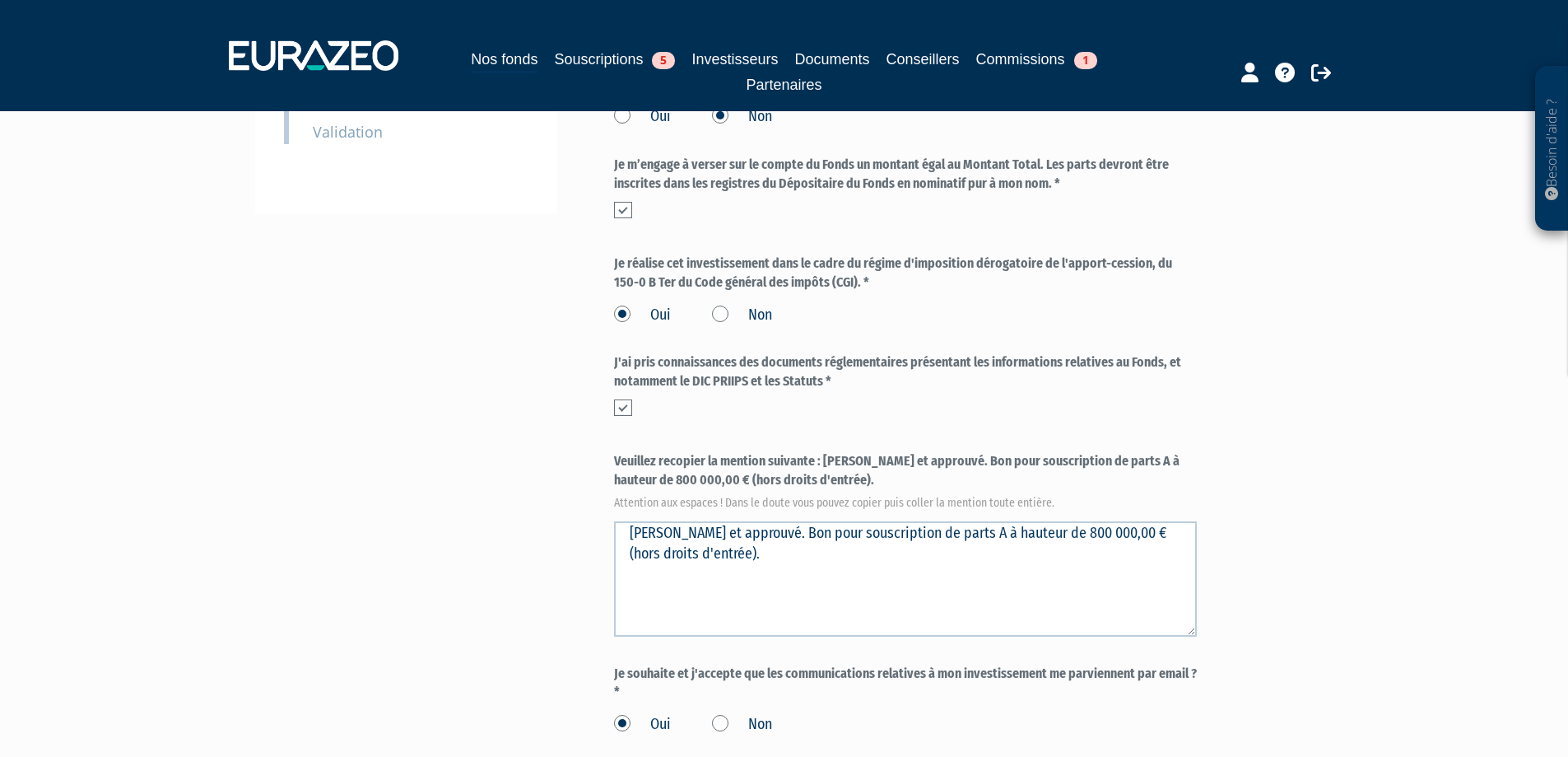
scroll to position [334, 0]
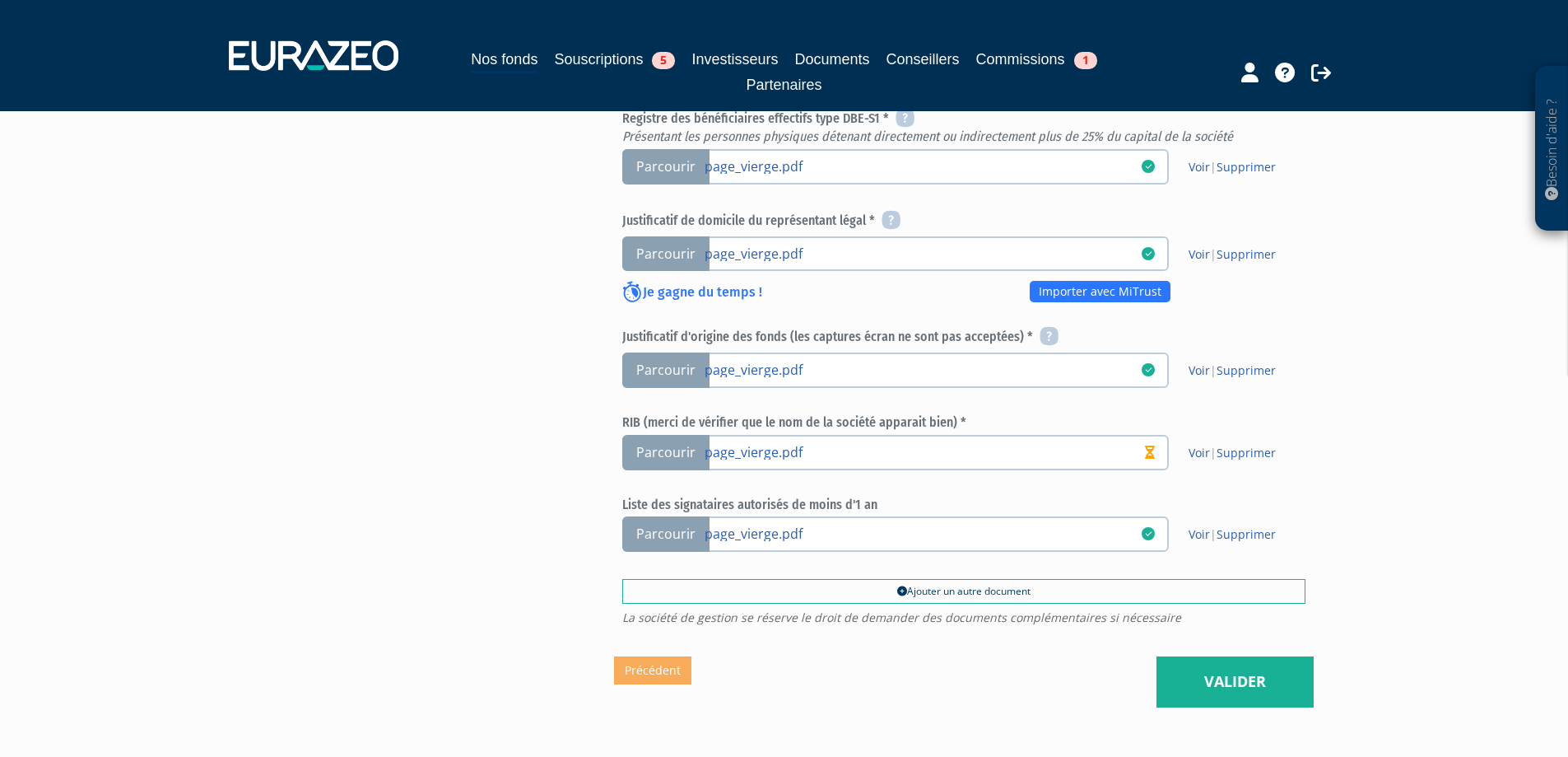
scroll to position [761, 0]
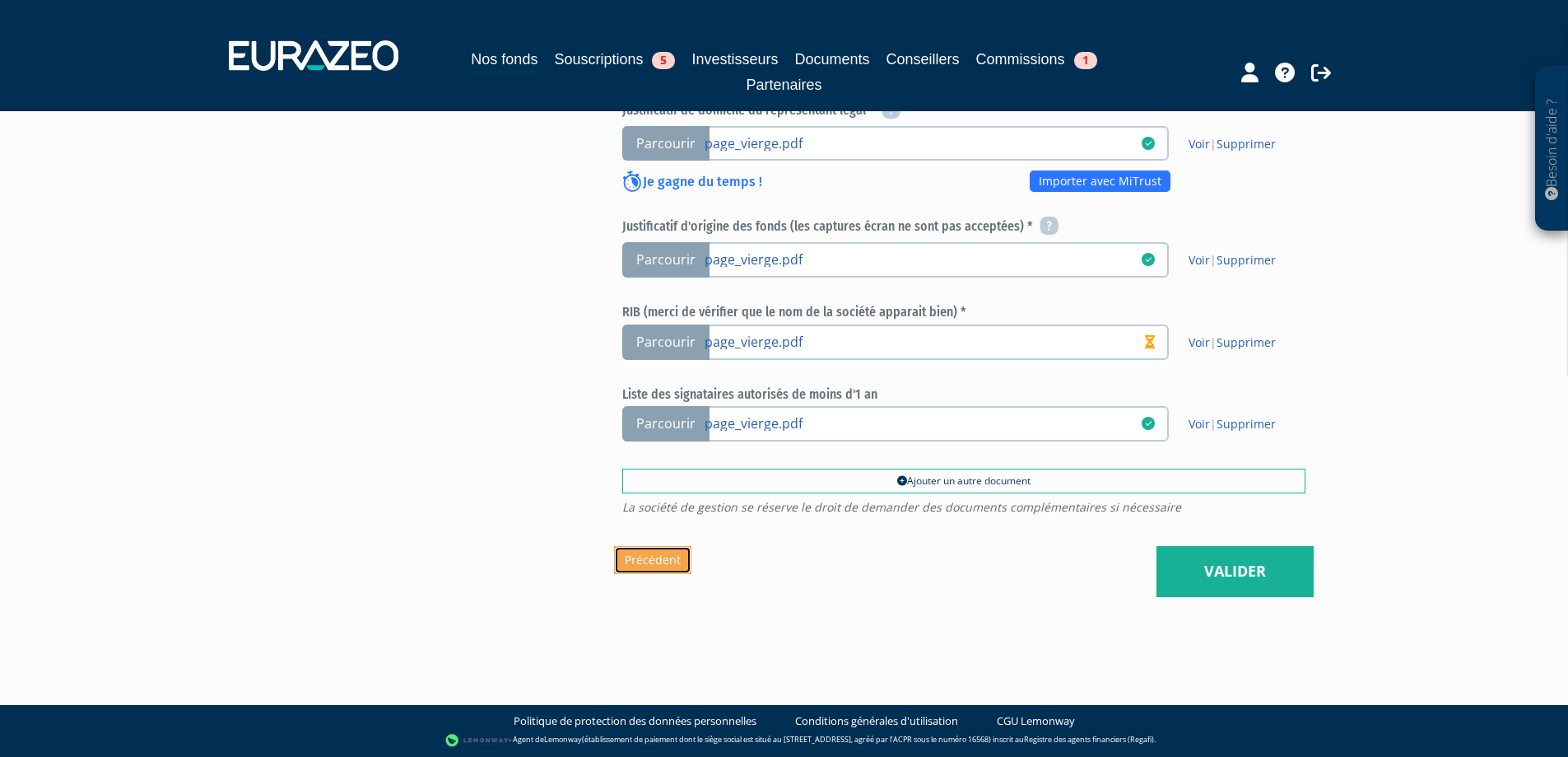
click at [646, 556] on link "Précédent" at bounding box center [653, 561] width 78 height 28
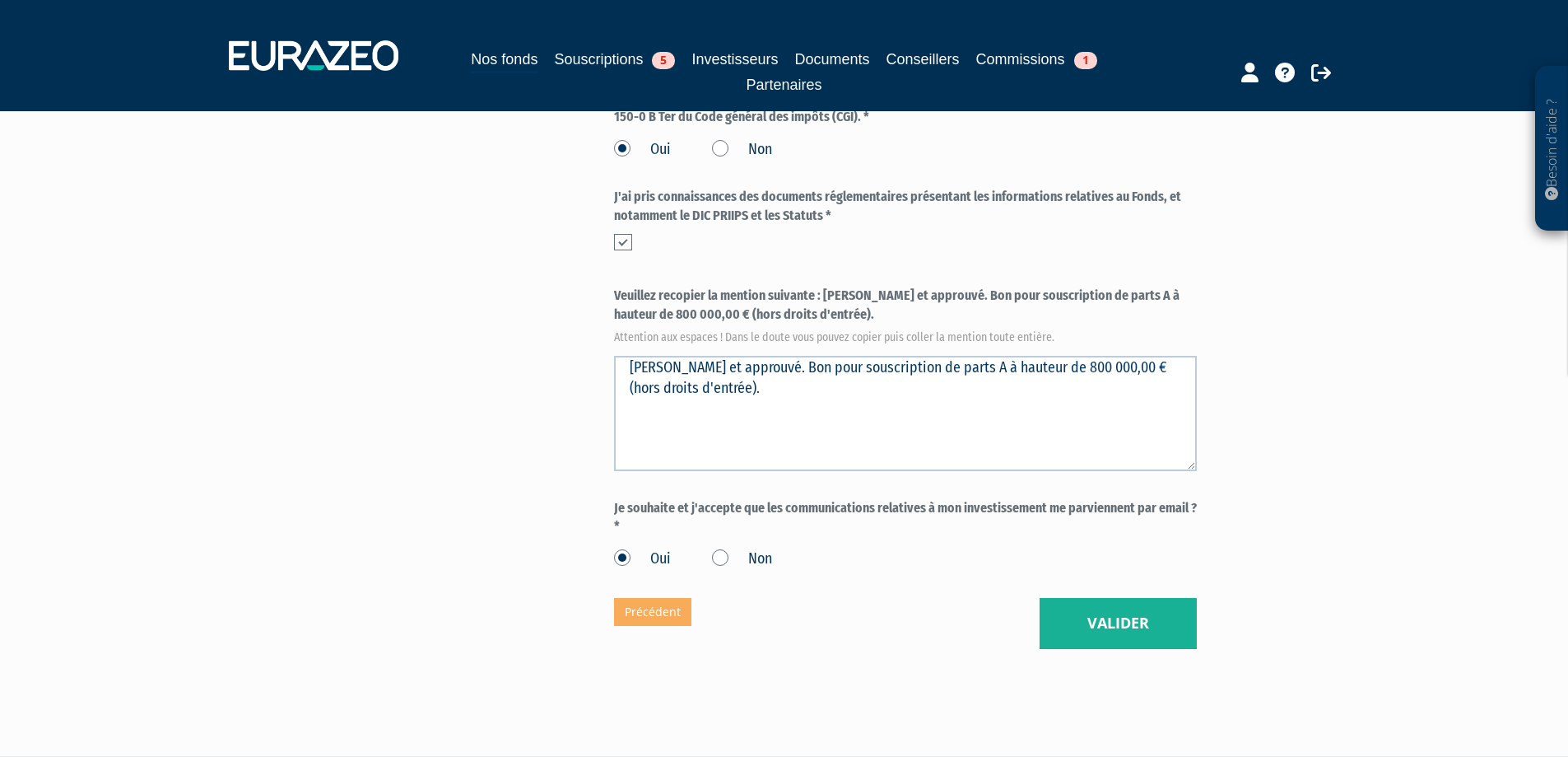
scroll to position [680, 0]
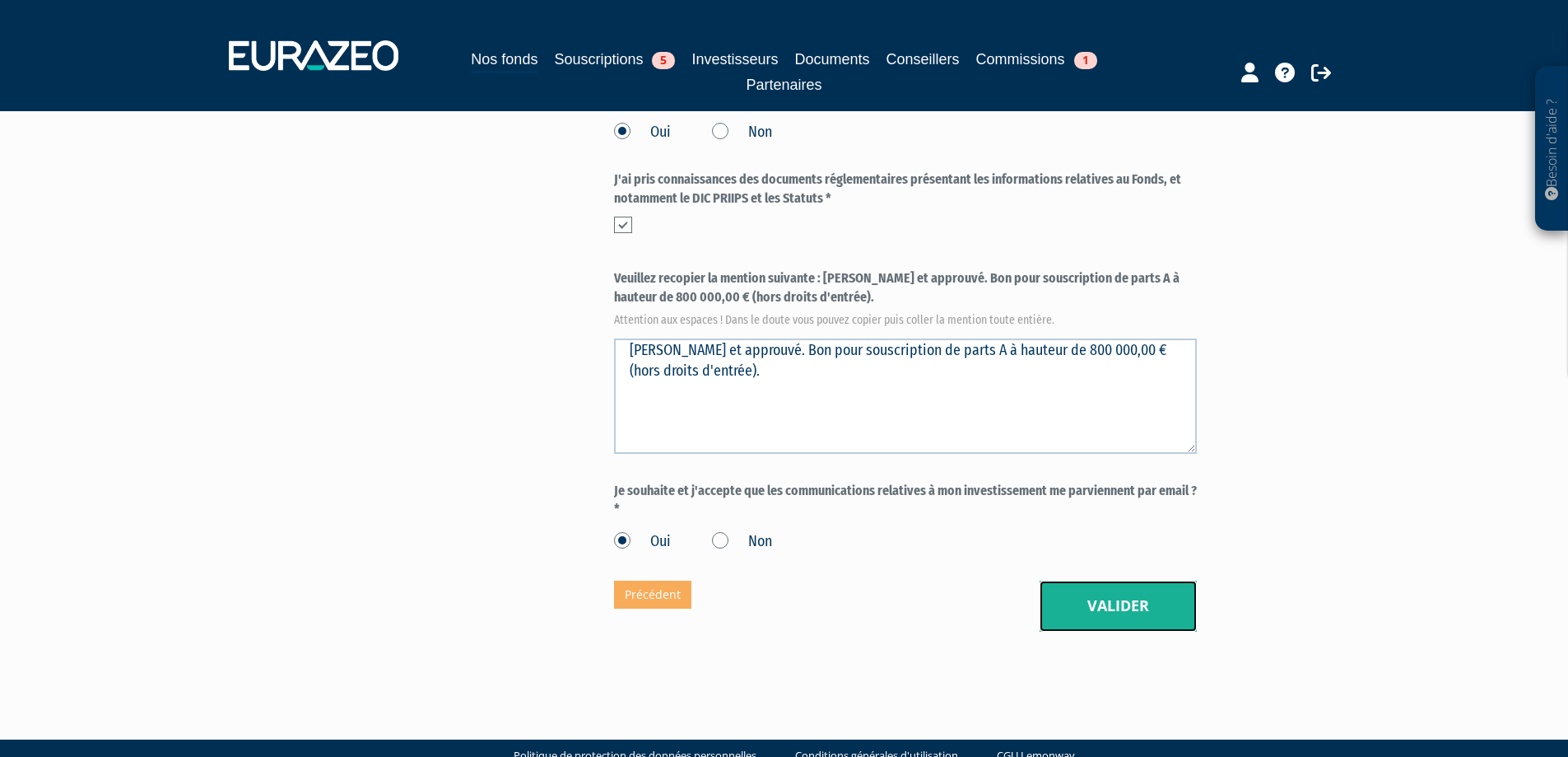
click at [1099, 603] on button "Valider" at bounding box center [1118, 605] width 157 height 51
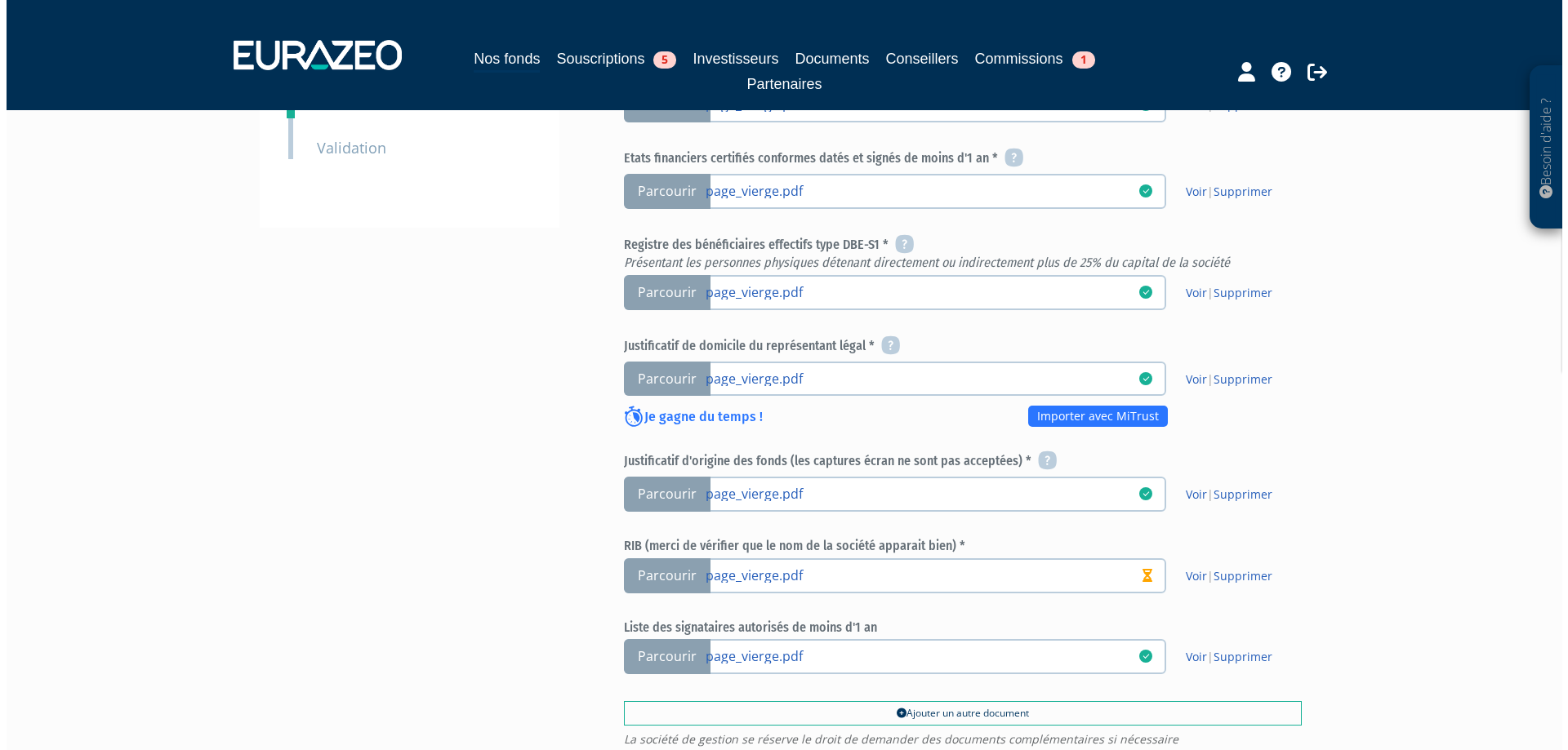
scroll to position [754, 0]
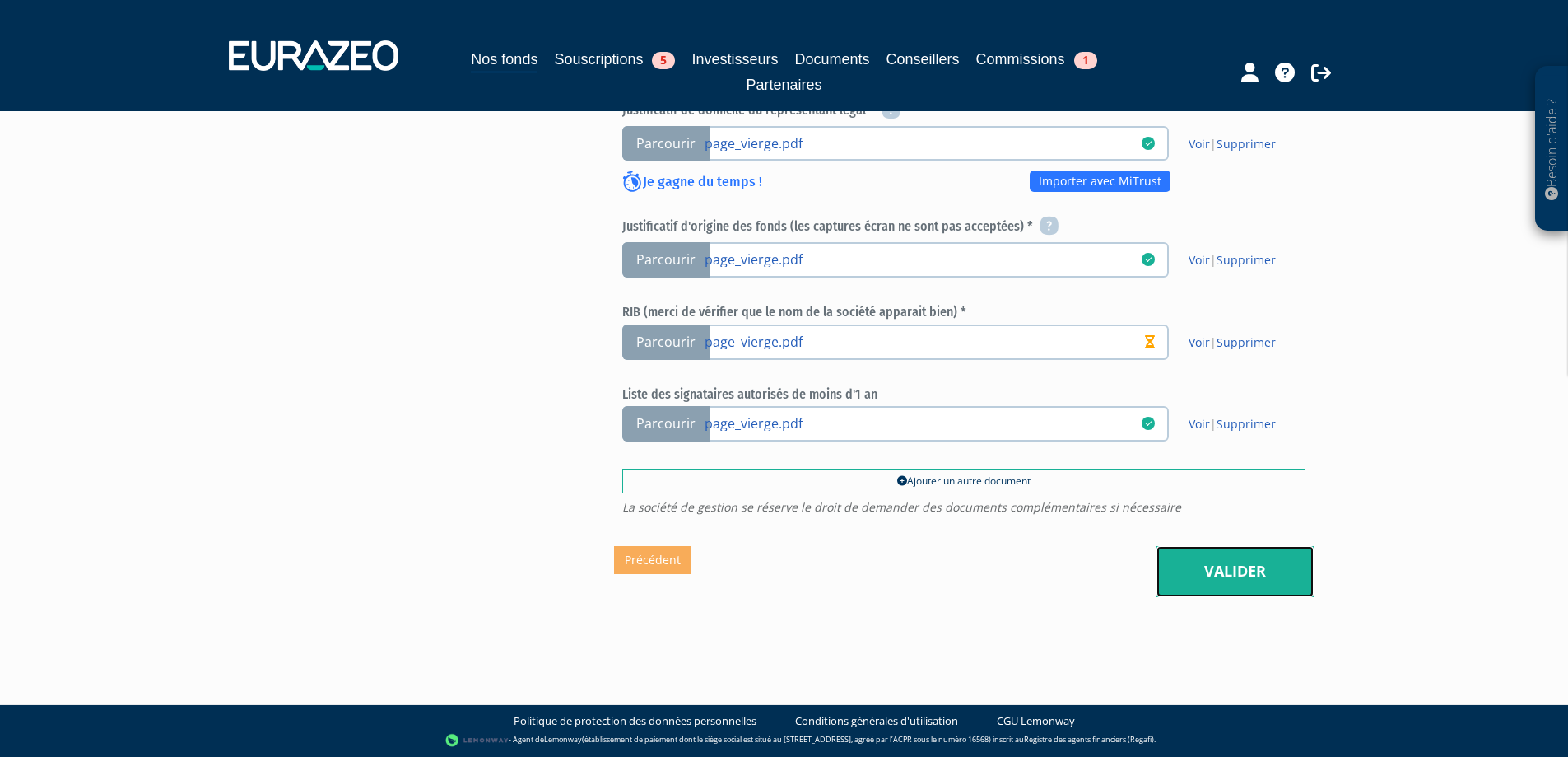
click at [1225, 565] on link "Valider" at bounding box center [1235, 571] width 157 height 51
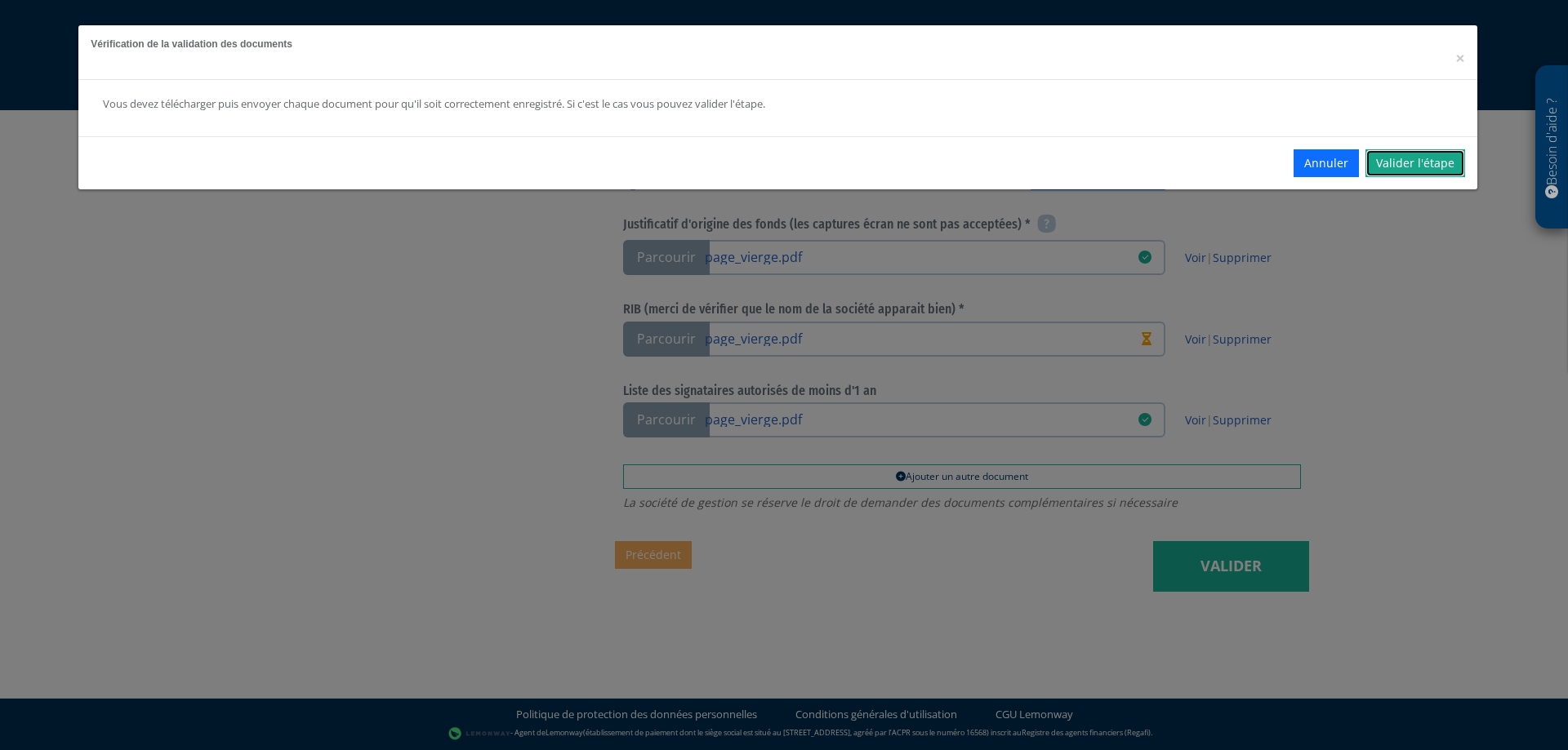
click at [1404, 157] on link "Valider l'étape" at bounding box center [1415, 163] width 100 height 28
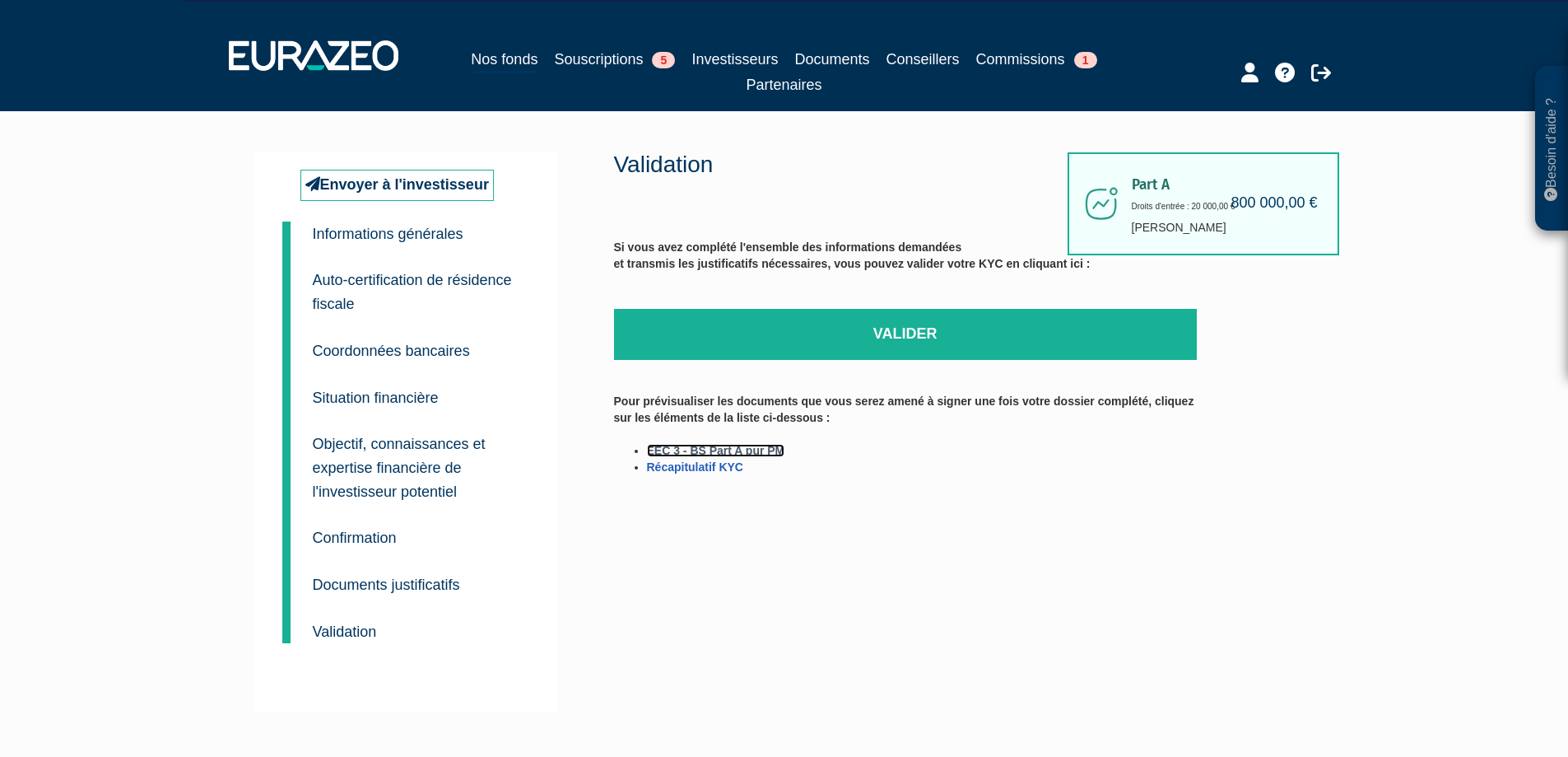
click at [712, 449] on link "EEC 3 - BS Part A pur PM" at bounding box center [716, 450] width 139 height 13
click at [707, 470] on link "Récapitulatif KYC" at bounding box center [695, 467] width 97 height 13
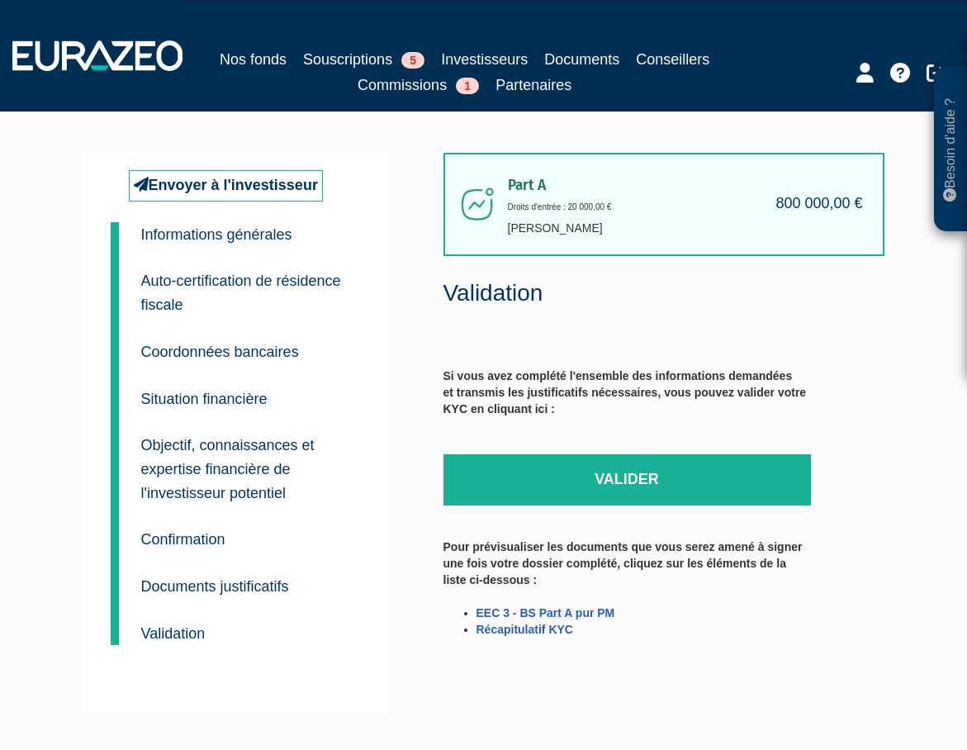
click at [677, 303] on p "Validation" at bounding box center [628, 293] width 368 height 33
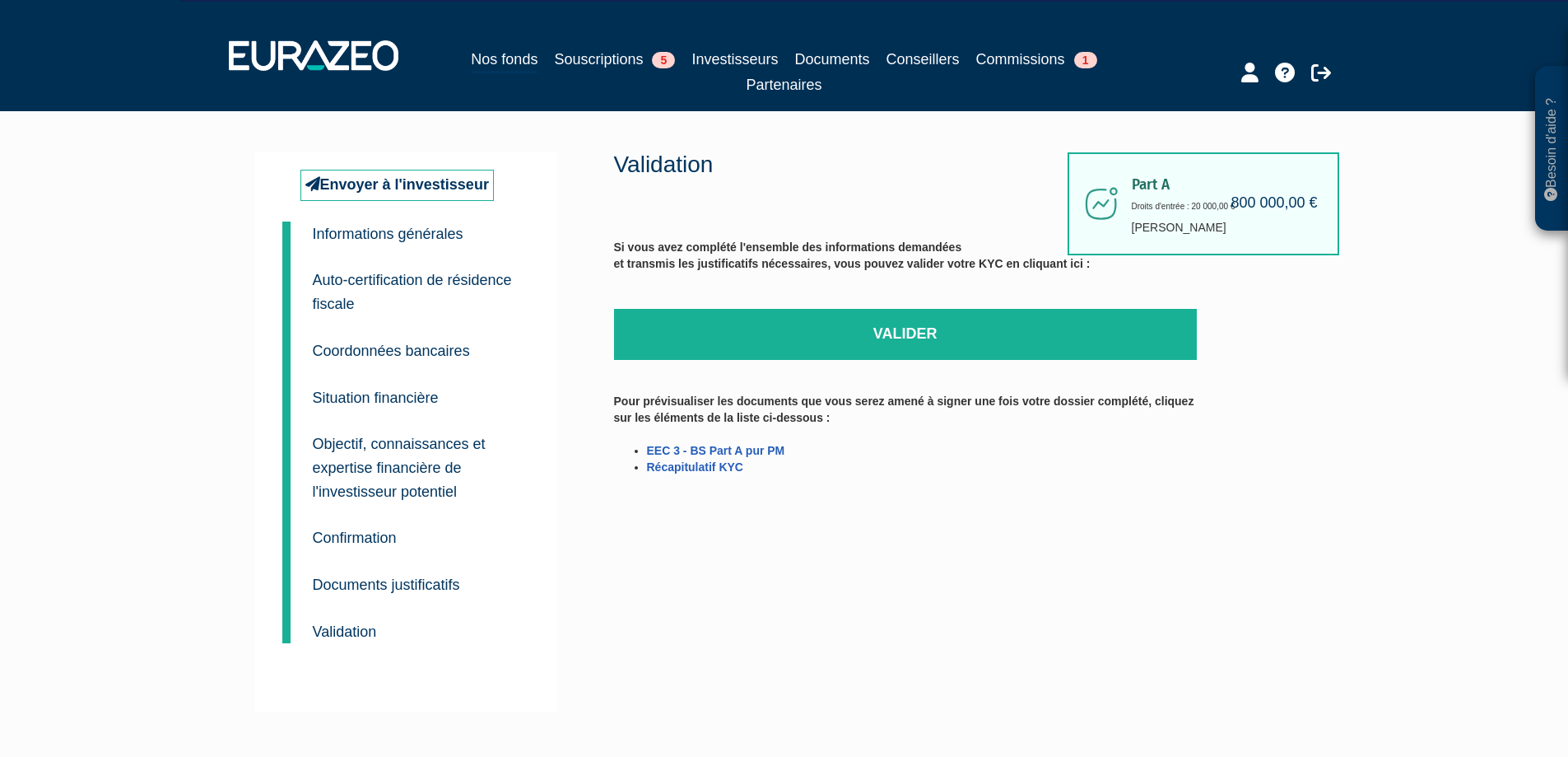
click at [362, 542] on small "Confirmation" at bounding box center [355, 538] width 84 height 17
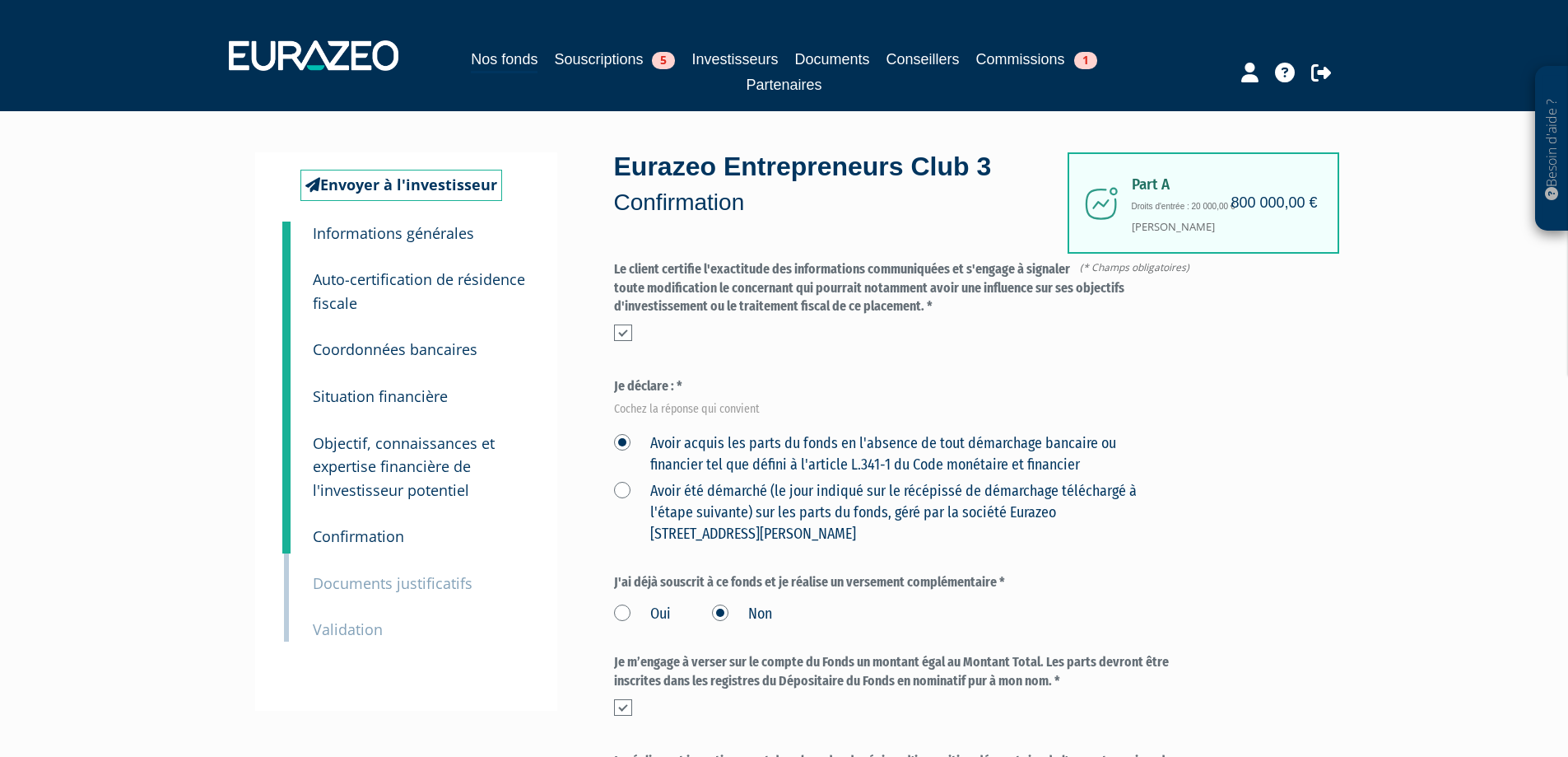
click at [409, 501] on p "Objectif, connaissances et expertise financière de l'investisseur potentiel" at bounding box center [421, 467] width 215 height 71
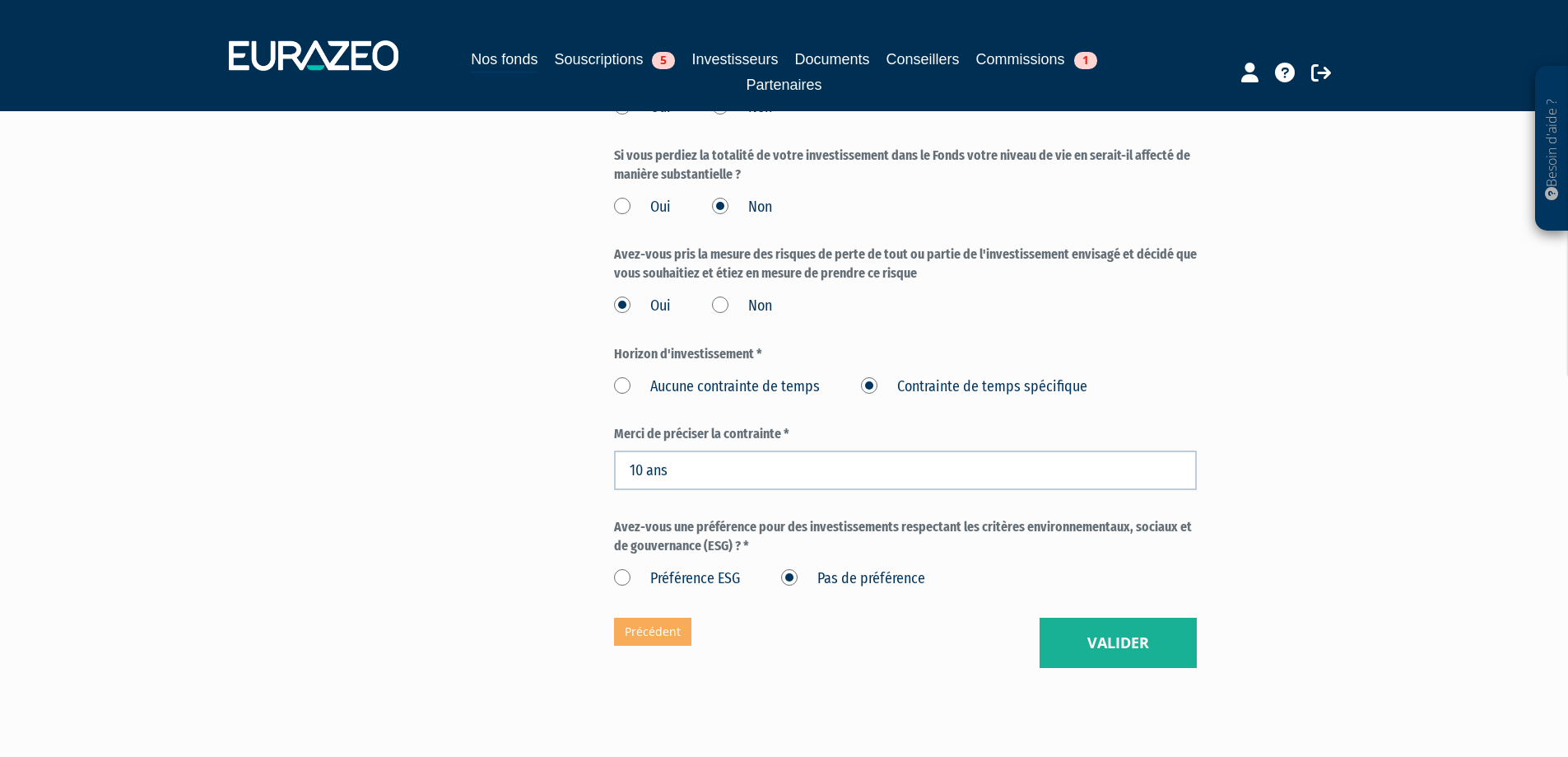
scroll to position [2054, 0]
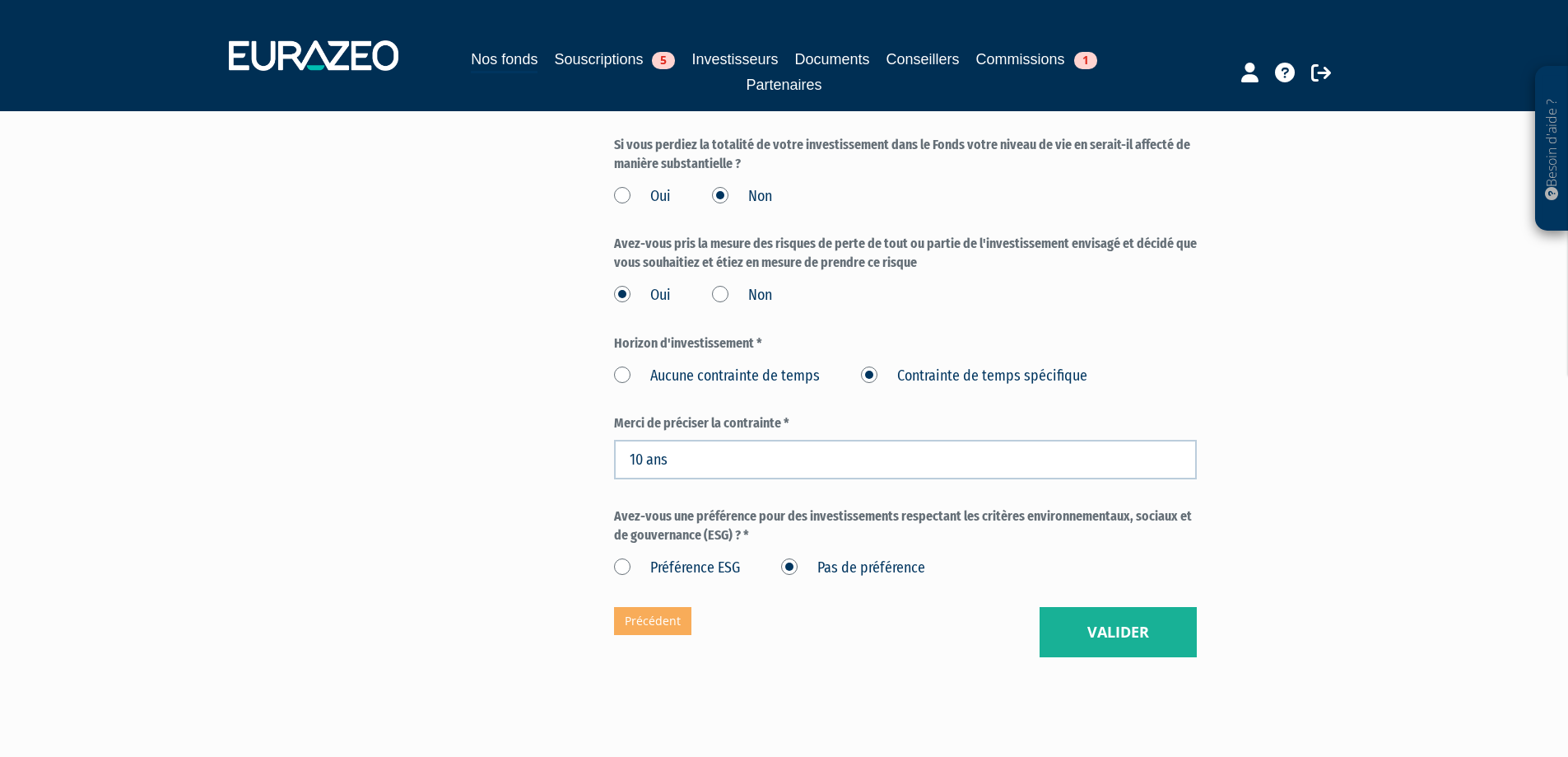
scroll to position [2065, 0]
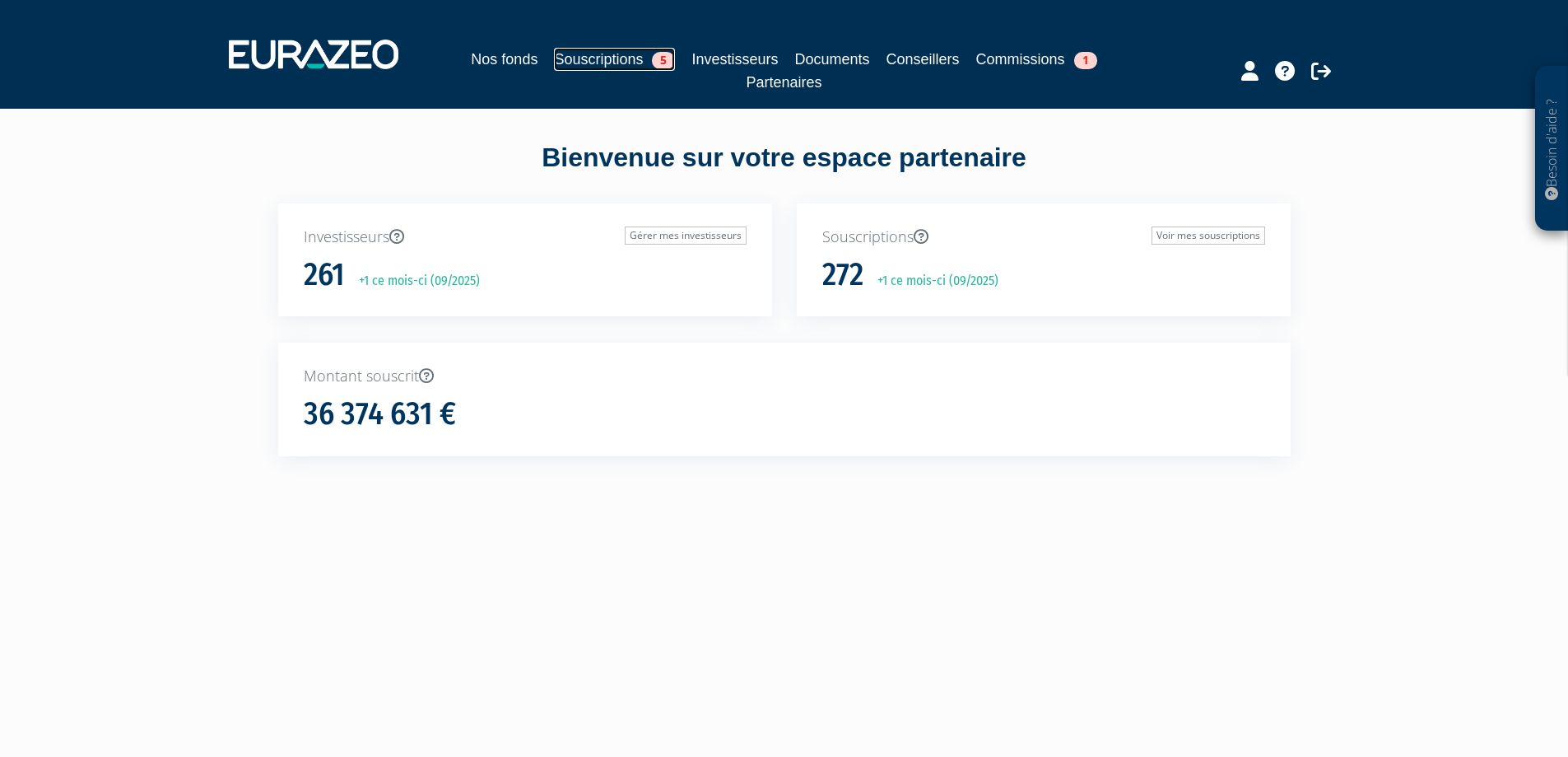
click at [622, 60] on link "Souscriptions 5" at bounding box center [614, 59] width 121 height 23
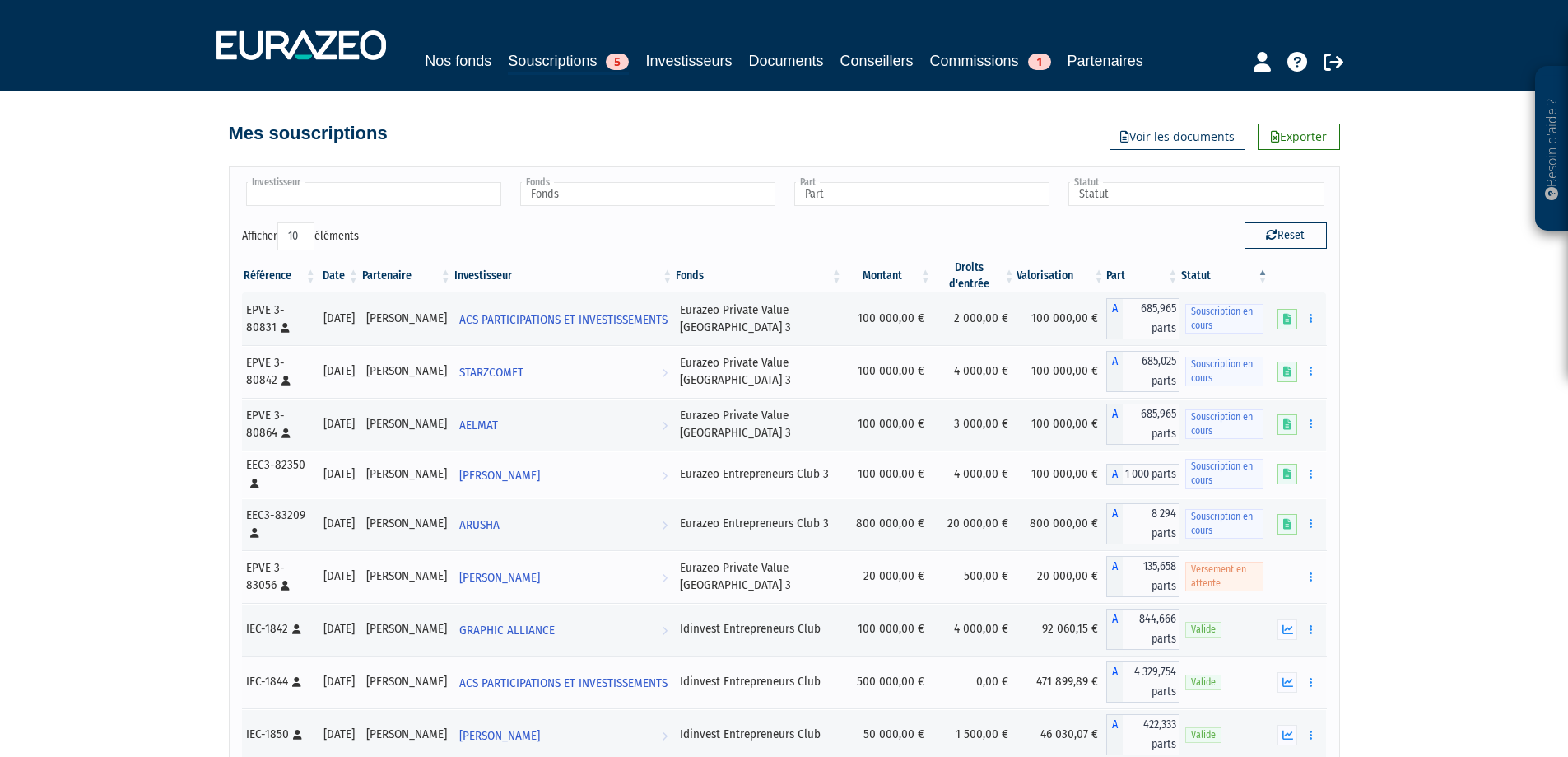
click at [383, 191] on input "text" at bounding box center [374, 194] width 255 height 24
type input "arusha"
